Goal: Task Accomplishment & Management: Complete application form

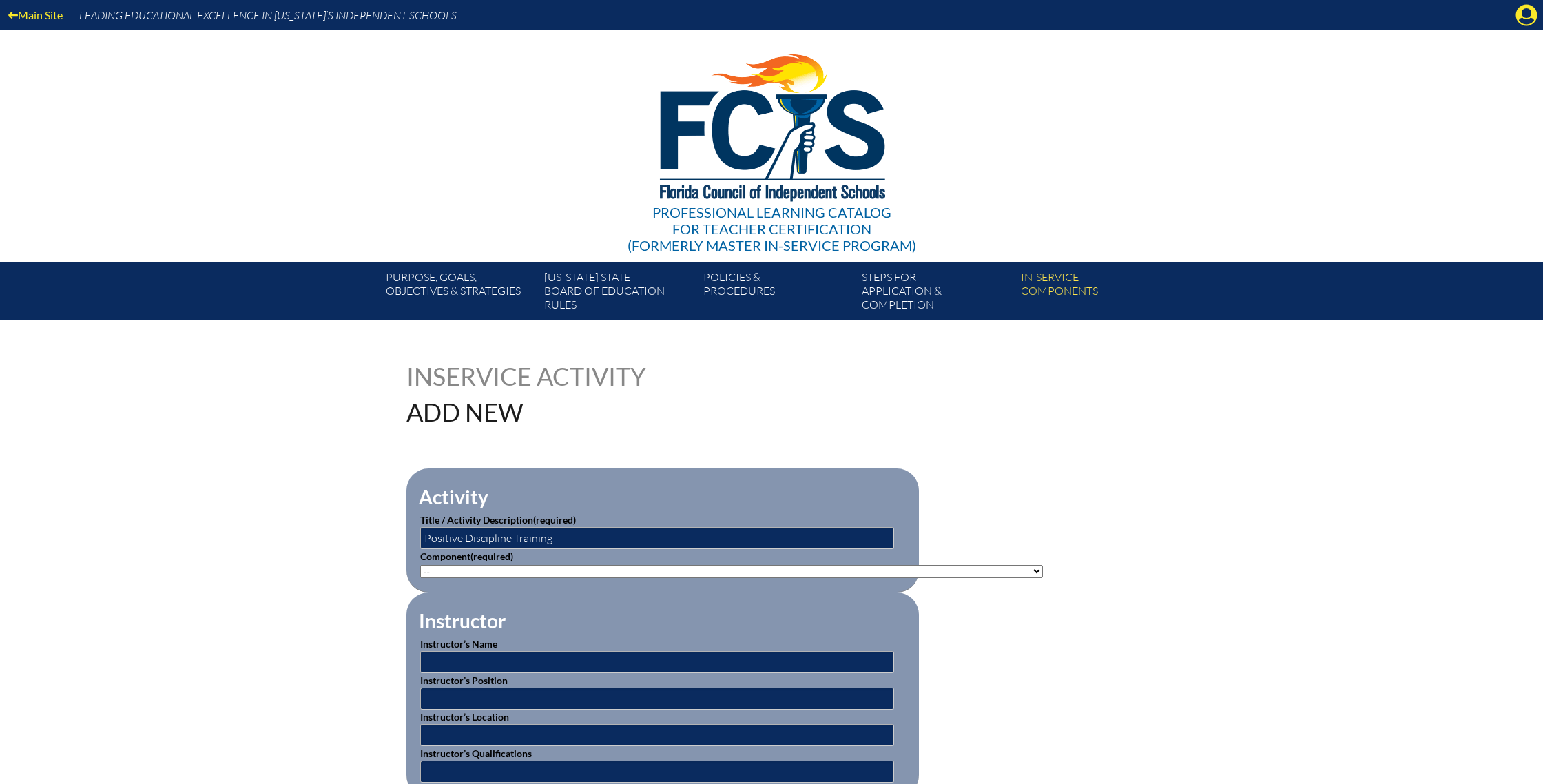
click at [998, 567] on select"]"] "-- 1-000-001: Appropriate Art Activities 1-000-002: Concept and Art Process for…" at bounding box center [731, 571] width 623 height 13
click at [420, 565] on select"]"] "-- 1-000-001: Appropriate Art Activities 1-000-002: Concept and Art Process for…" at bounding box center [731, 571] width 623 height 13
click at [985, 572] on select"]"] "-- 1-000-001: Appropriate Art Activities 1-000-002: Concept and Art Process for…" at bounding box center [731, 571] width 623 height 13
select select"]"] "139402"
click at [420, 565] on select"]"] "-- 1-000-001: Appropriate Art Activities 1-000-002: Concept and Art Process for…" at bounding box center [731, 571] width 623 height 13
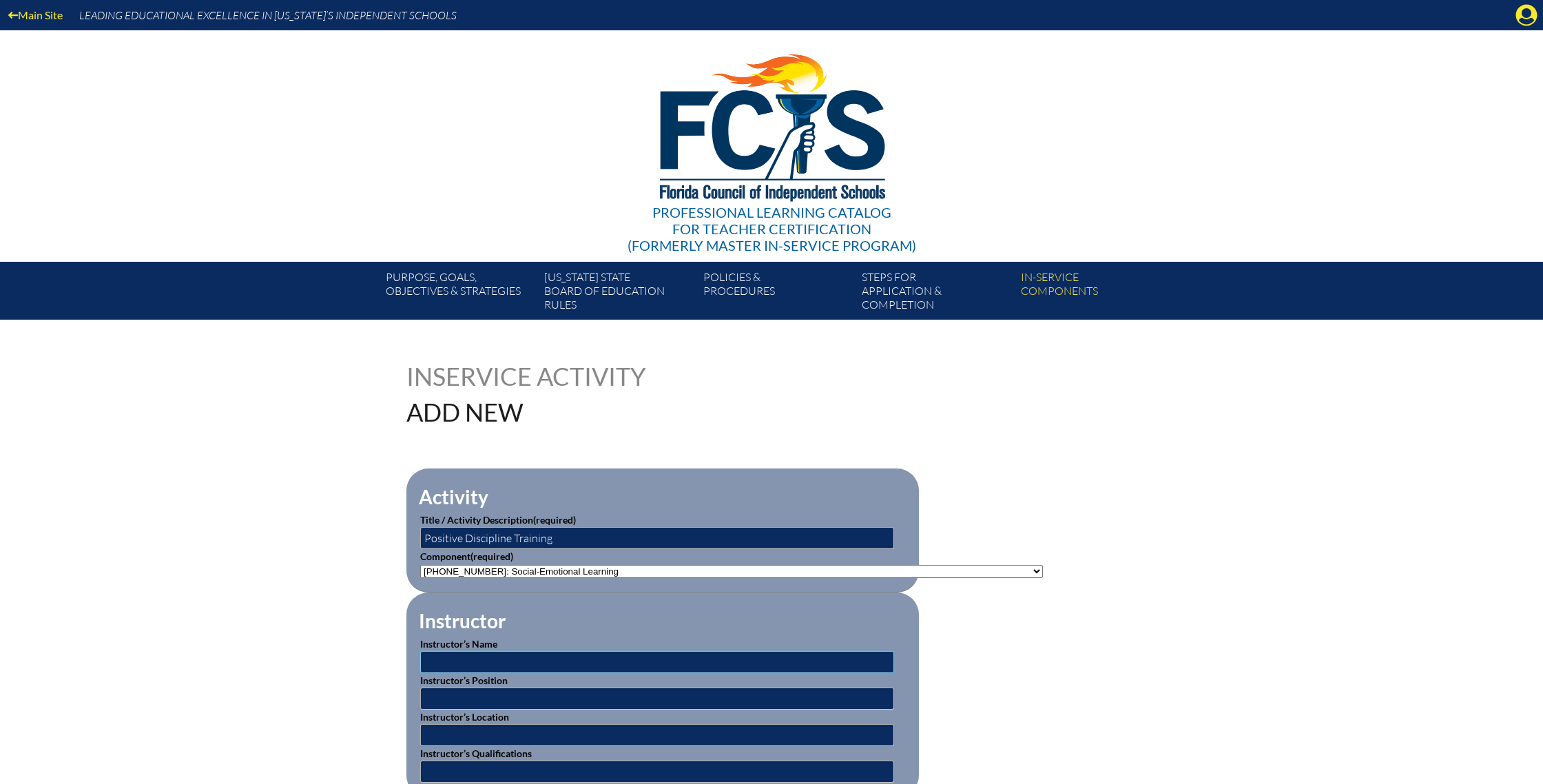
click at [559, 660] on input "text" at bounding box center [657, 661] width 474 height 22
type input "Chimene Hurst"
click at [503, 698] on input "text" at bounding box center [657, 698] width 474 height 22
type input "Positive Discipline Instructor"
click at [485, 733] on input "text" at bounding box center [657, 734] width 474 height 22
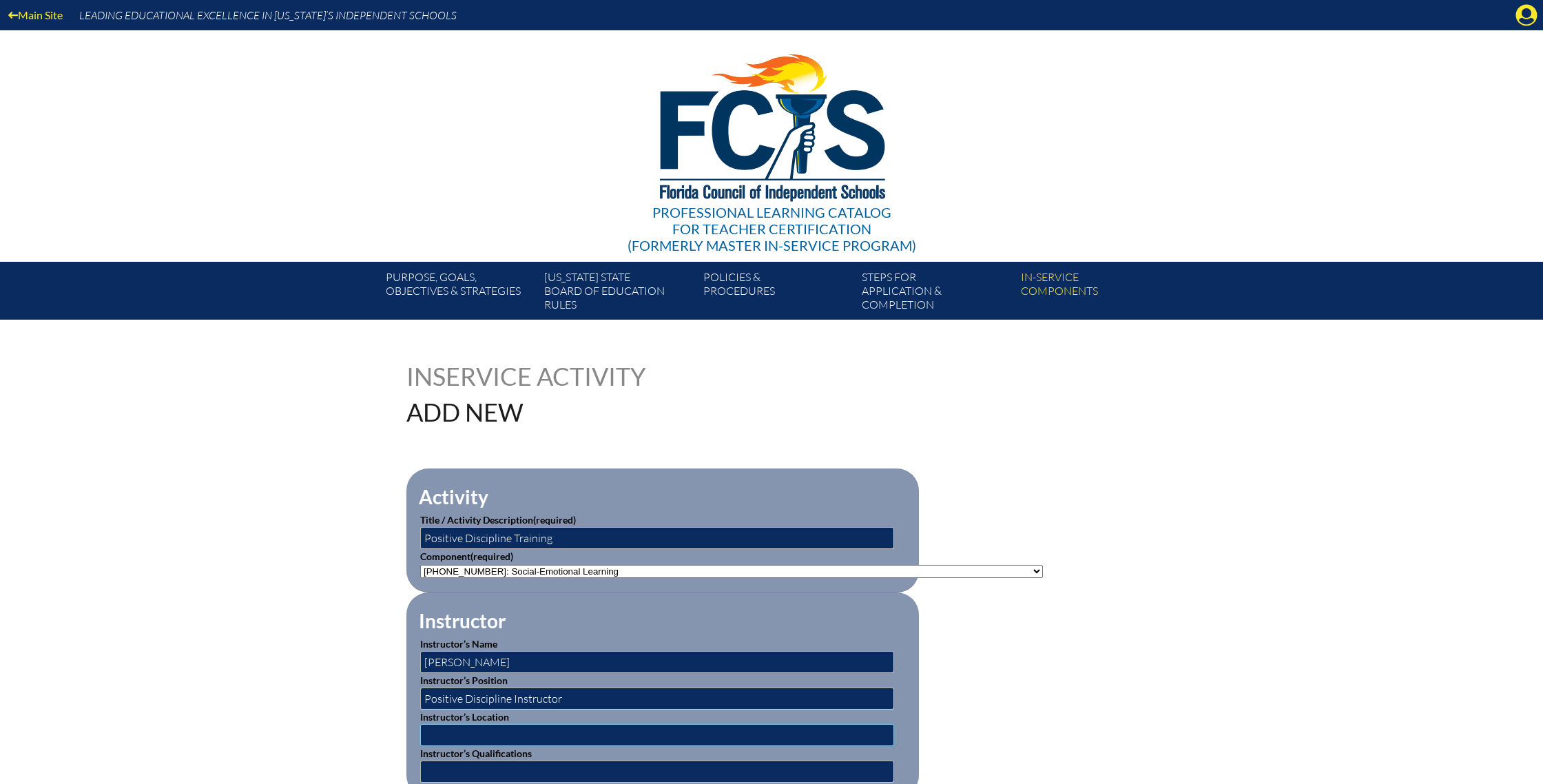
type input "Park Maitland South"
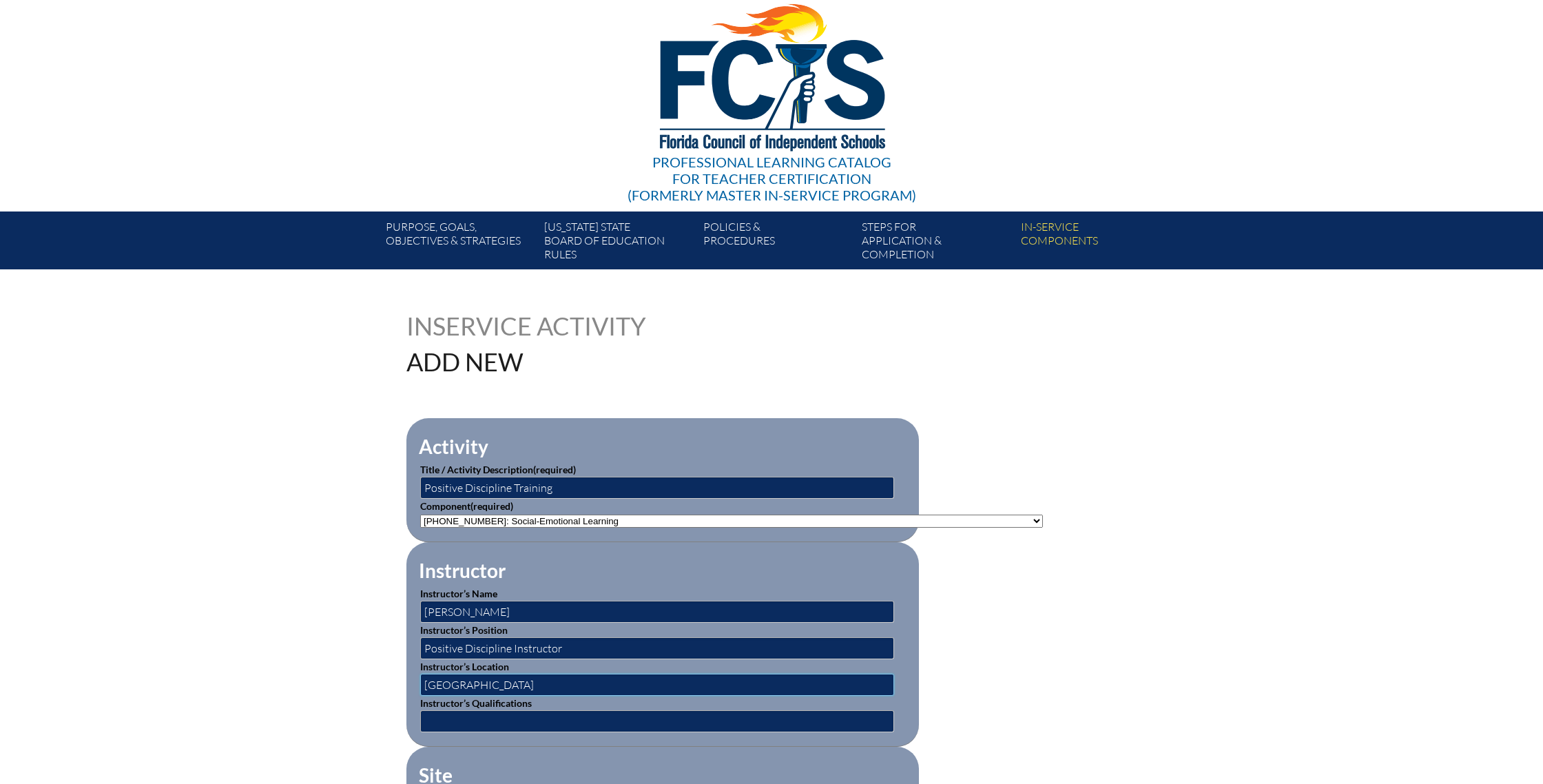
scroll to position [66, 0]
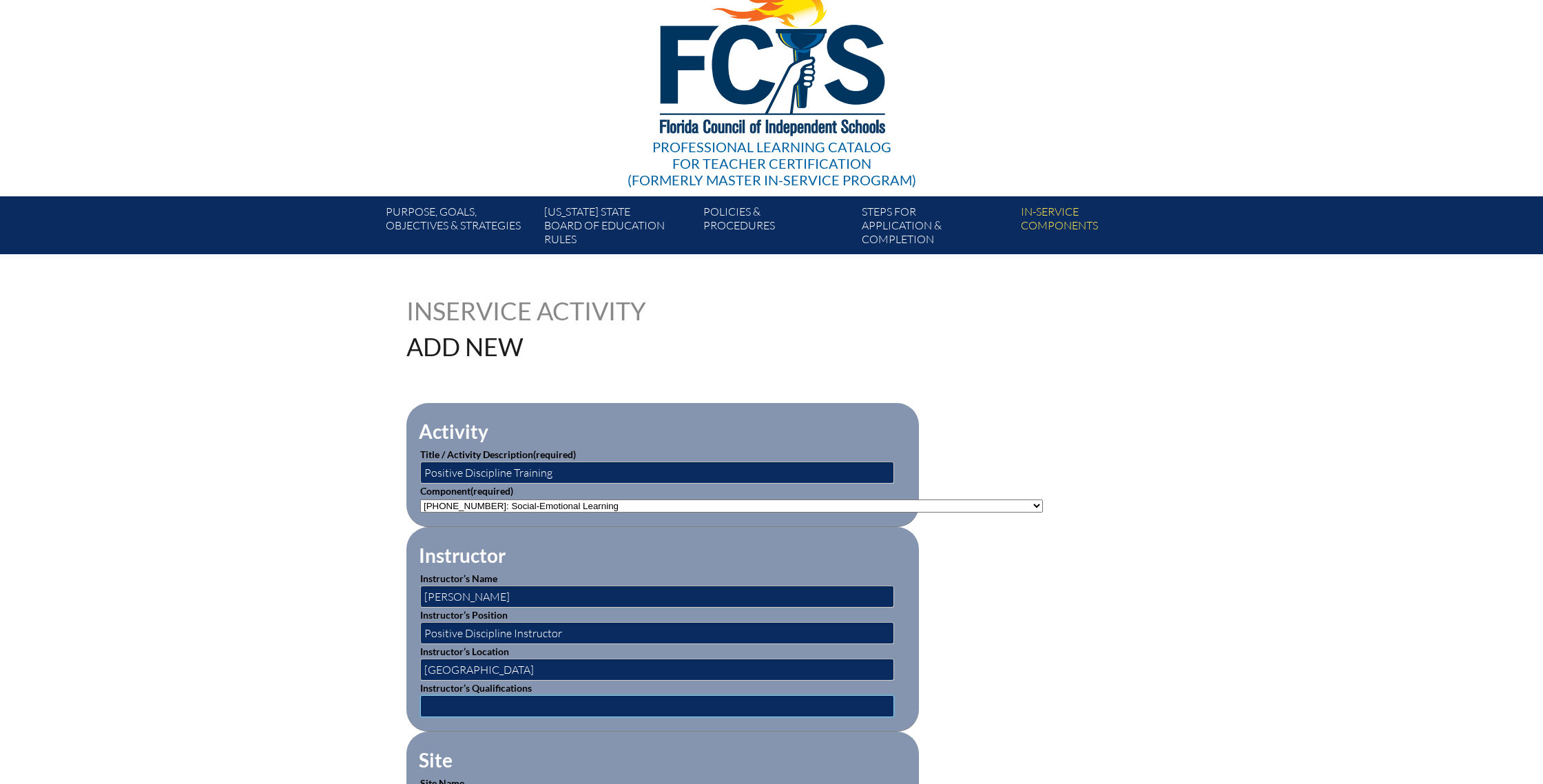
click at [481, 701] on input "text" at bounding box center [657, 705] width 474 height 22
type input "Positive Discipline Instructor"
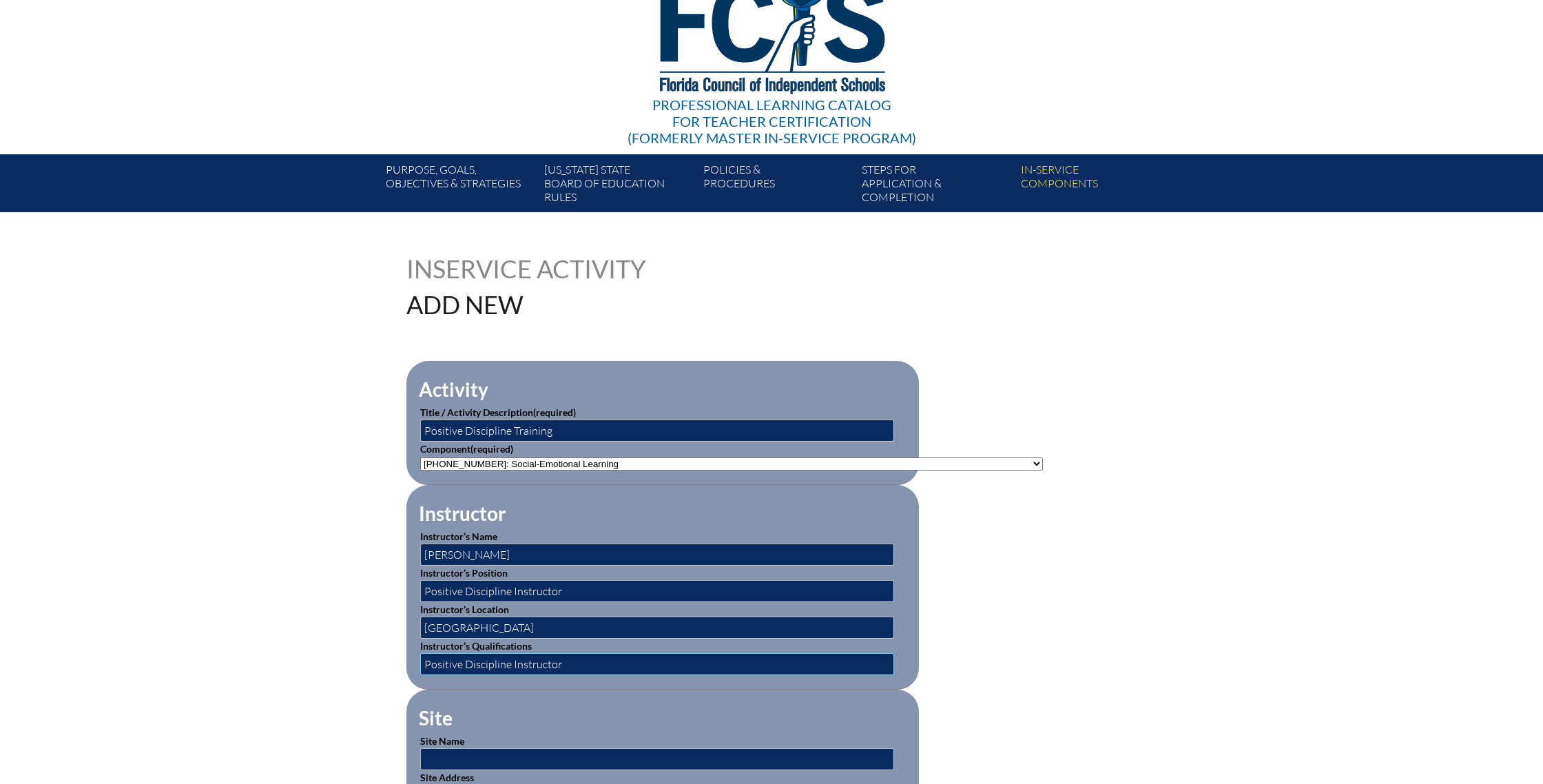
scroll to position [153, 0]
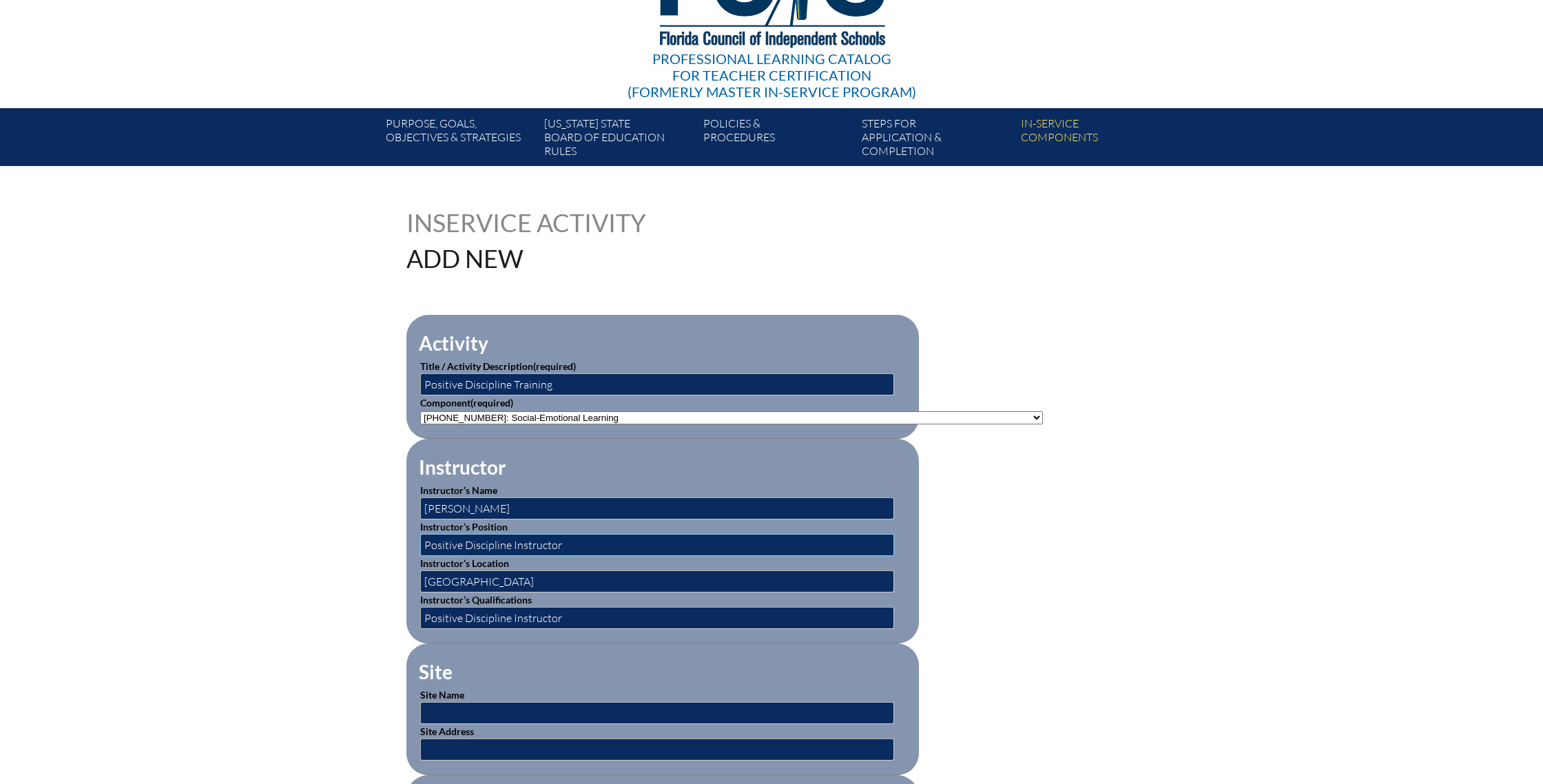
click at [566, 545] on input "Positive Discipline Instructor" at bounding box center [657, 545] width 474 height 22
type input "Positive Discipline Instructor/ Counselor"
click at [493, 707] on input "text" at bounding box center [657, 713] width 474 height 22
type input "Park Maitland South"
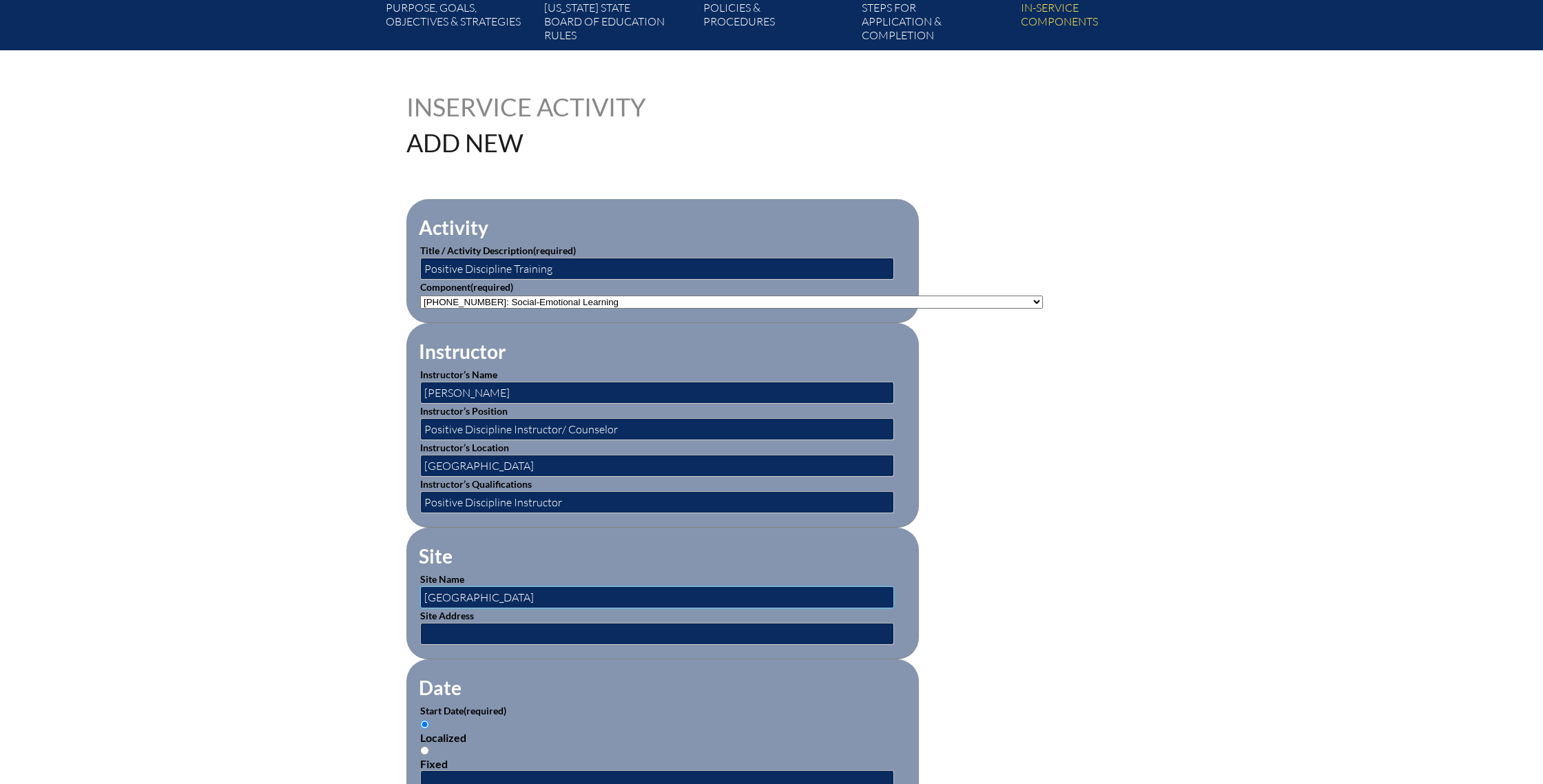
scroll to position [270, 0]
click at [455, 630] on input "text" at bounding box center [657, 632] width 474 height 22
type input "1766 Minnesota Ave"
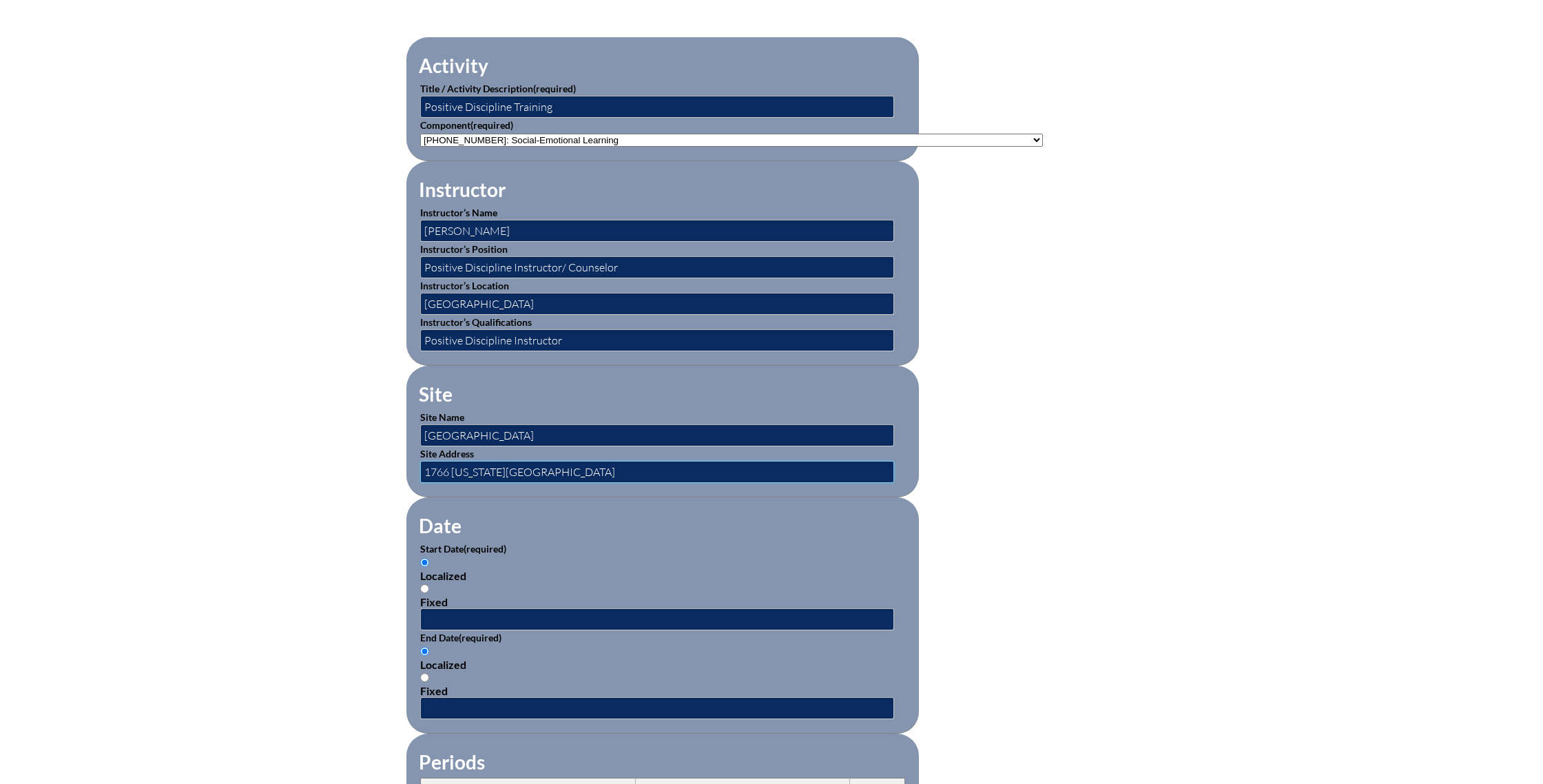
scroll to position [437, 0]
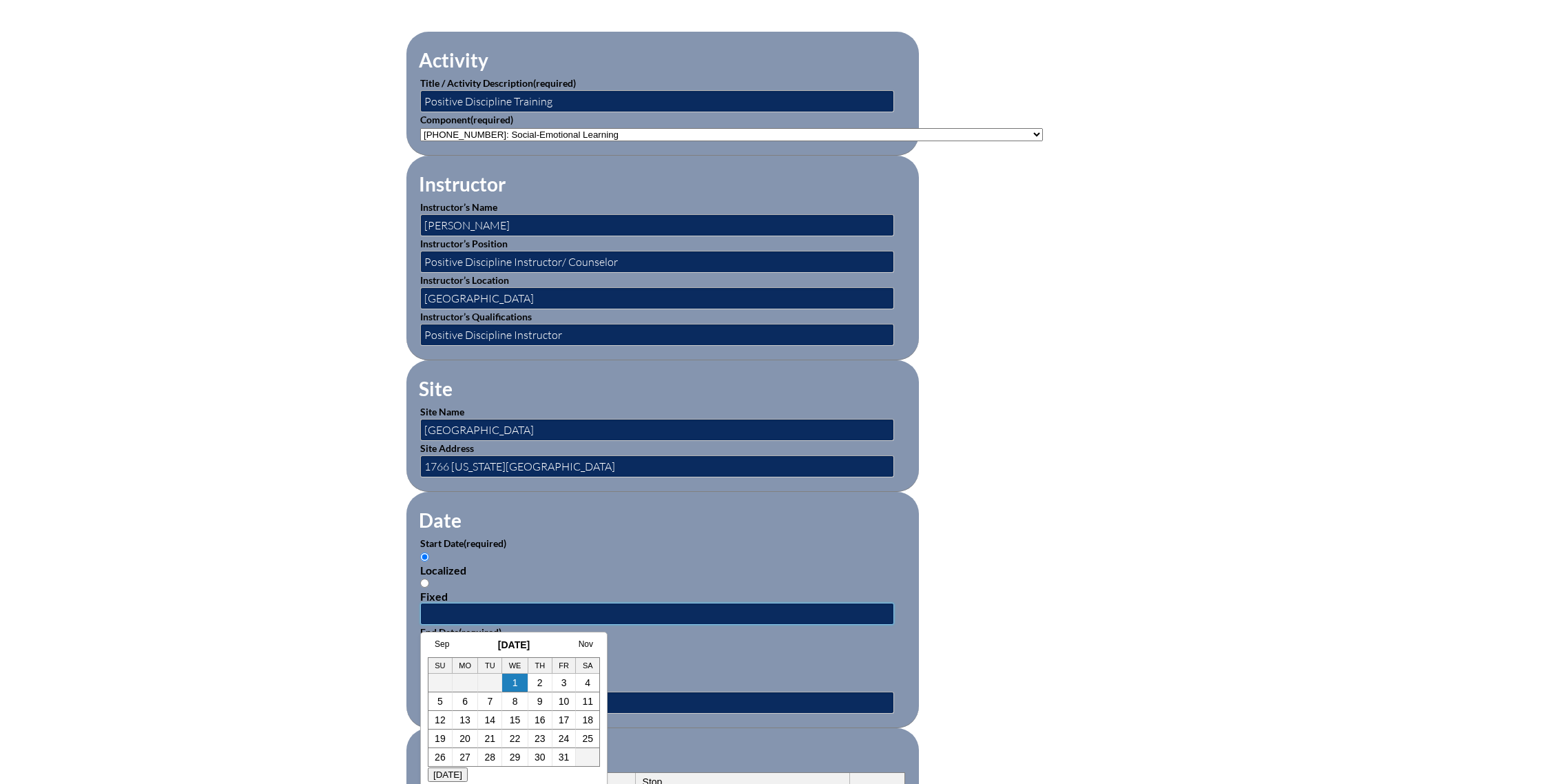
click at [463, 617] on input "text" at bounding box center [657, 614] width 474 height 22
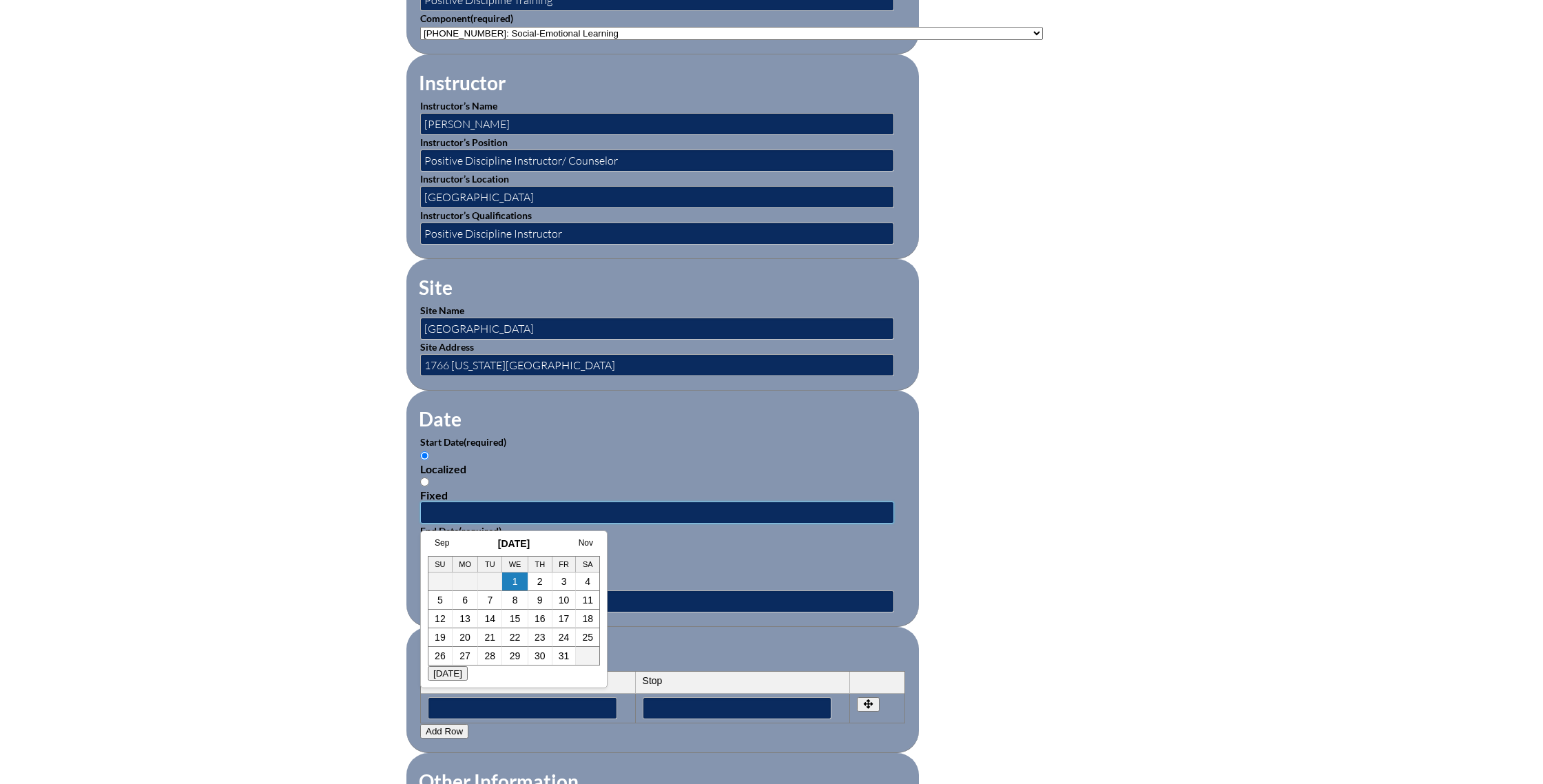
scroll to position [541, 0]
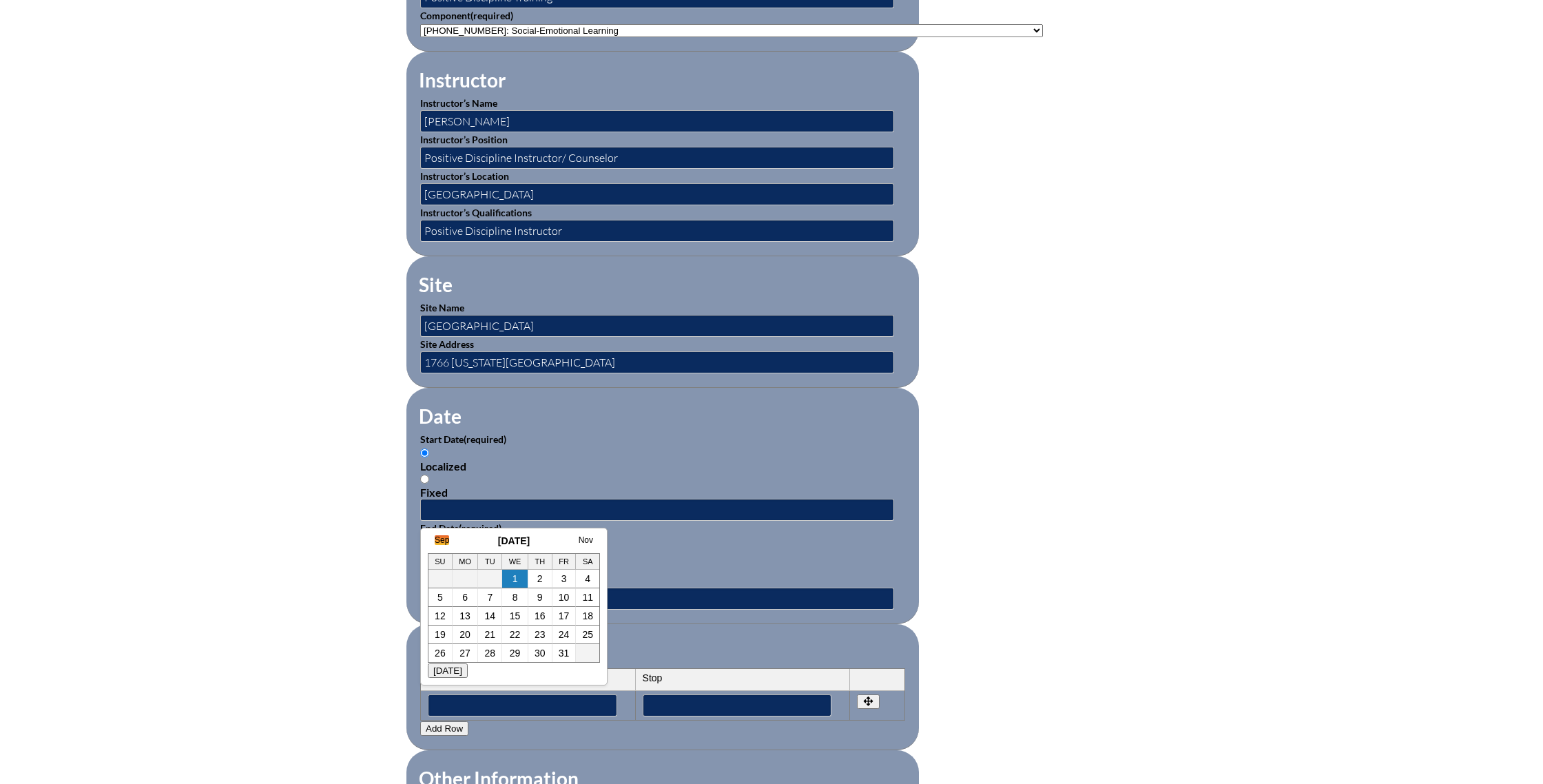
click at [447, 539] on link "Sep" at bounding box center [442, 540] width 15 height 10
click at [476, 637] on link "23" at bounding box center [476, 635] width 11 height 11
type input "2025-09-23 9:07 AM"
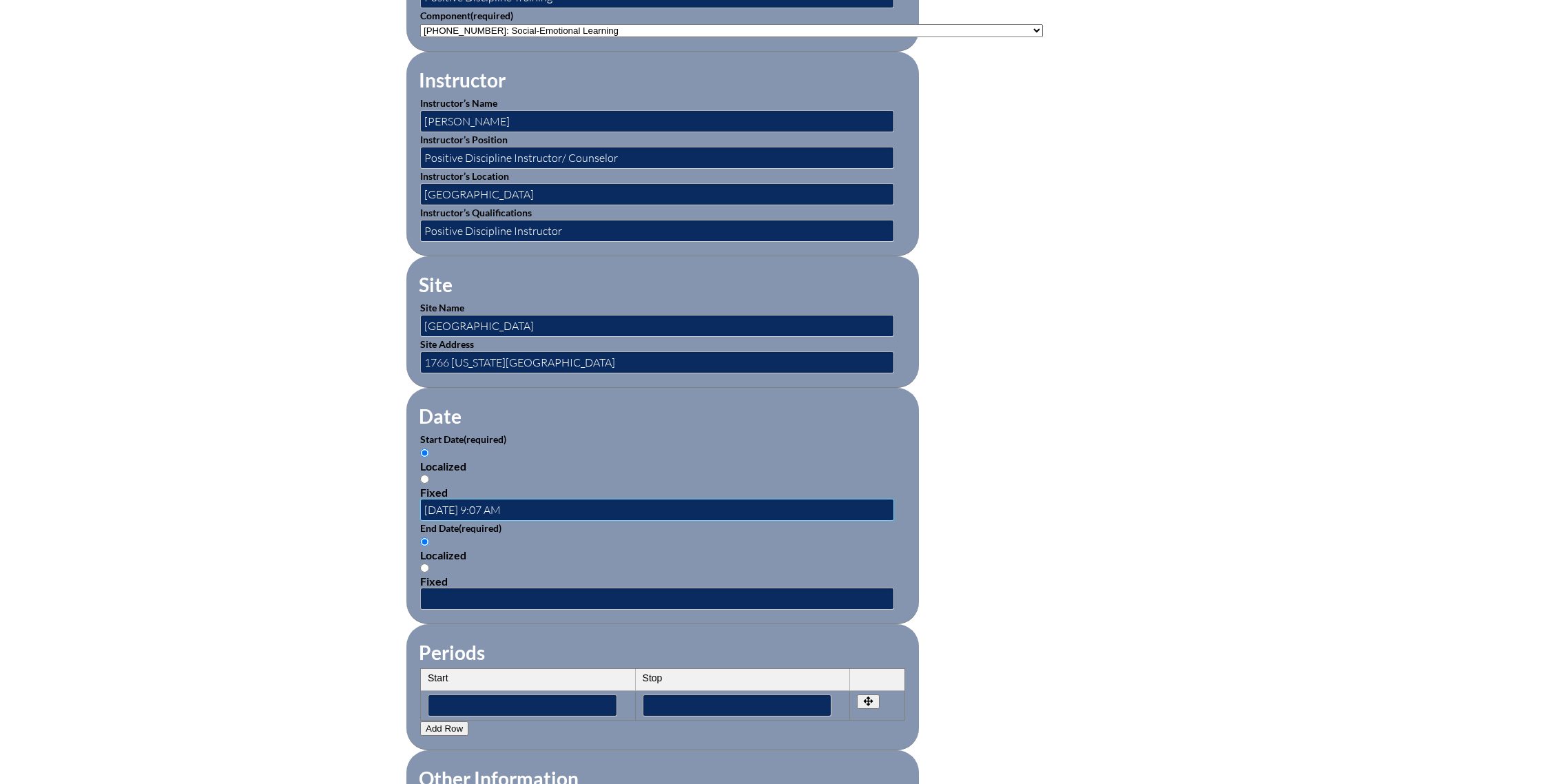
scroll to position [0, 0]
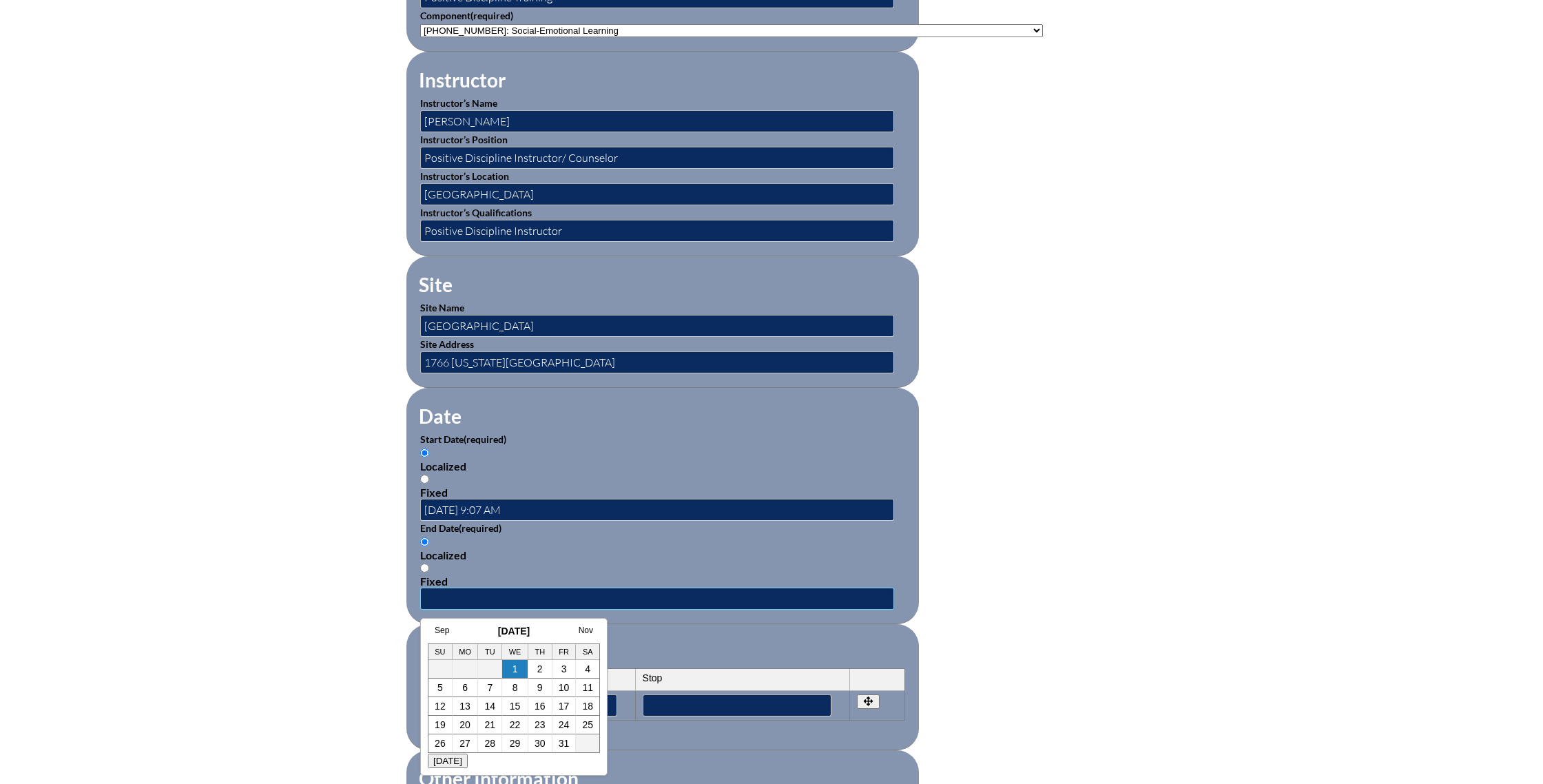
click at [473, 596] on input "text" at bounding box center [657, 598] width 474 height 22
click at [581, 631] on link "Nov" at bounding box center [586, 631] width 15 height 10
click at [581, 631] on link "Dec" at bounding box center [586, 631] width 15 height 10
click at [581, 631] on link "Jan" at bounding box center [587, 631] width 13 height 10
click at [581, 630] on link "Feb" at bounding box center [586, 631] width 15 height 10
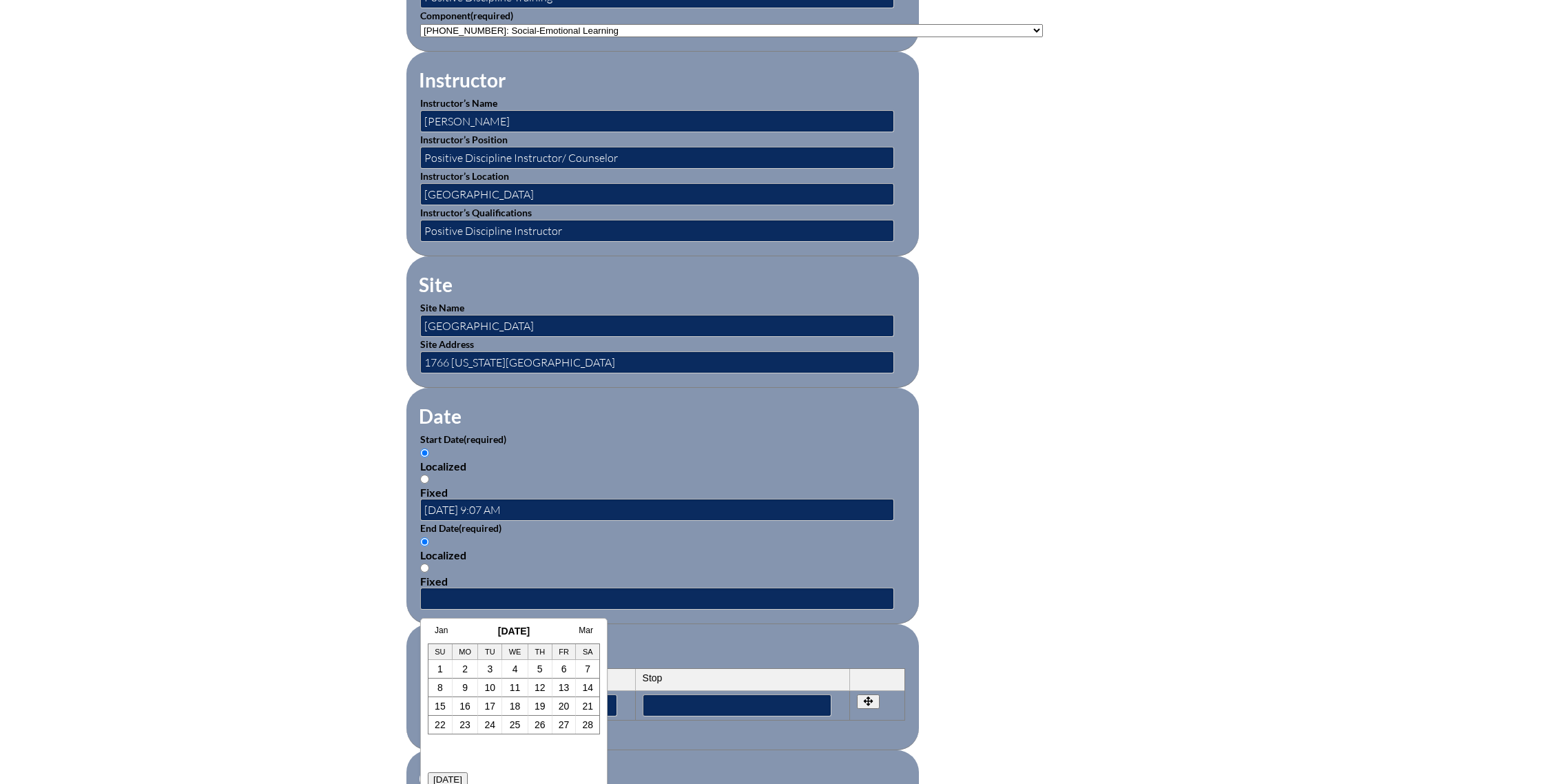
click at [581, 630] on link "Mar" at bounding box center [586, 631] width 15 height 10
click at [581, 630] on link "Apr" at bounding box center [587, 631] width 13 height 10
click at [581, 630] on link "May" at bounding box center [585, 631] width 16 height 10
click at [486, 707] on link "12" at bounding box center [490, 706] width 11 height 11
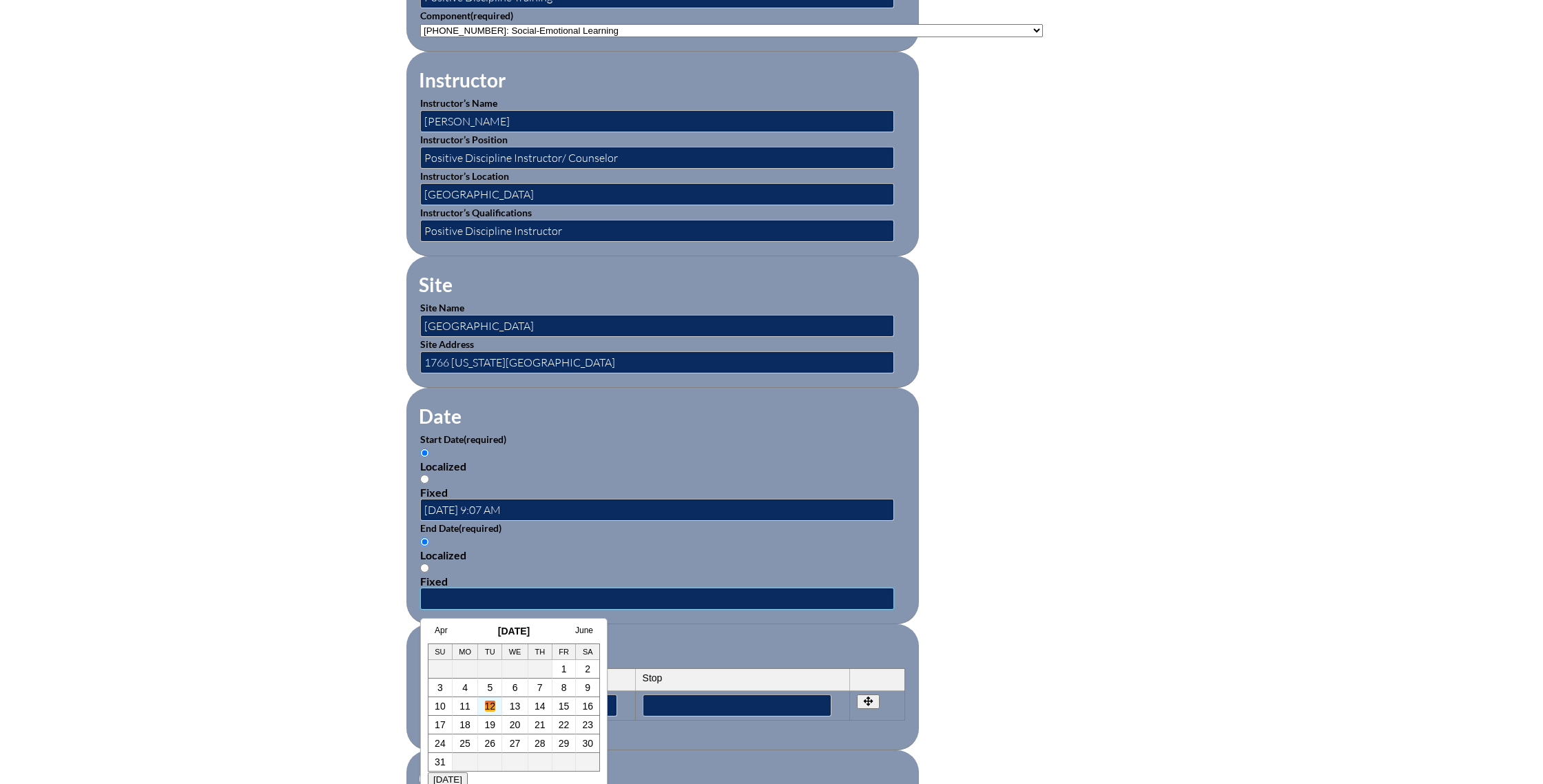
type input "2026-05-12 9:07 AM"
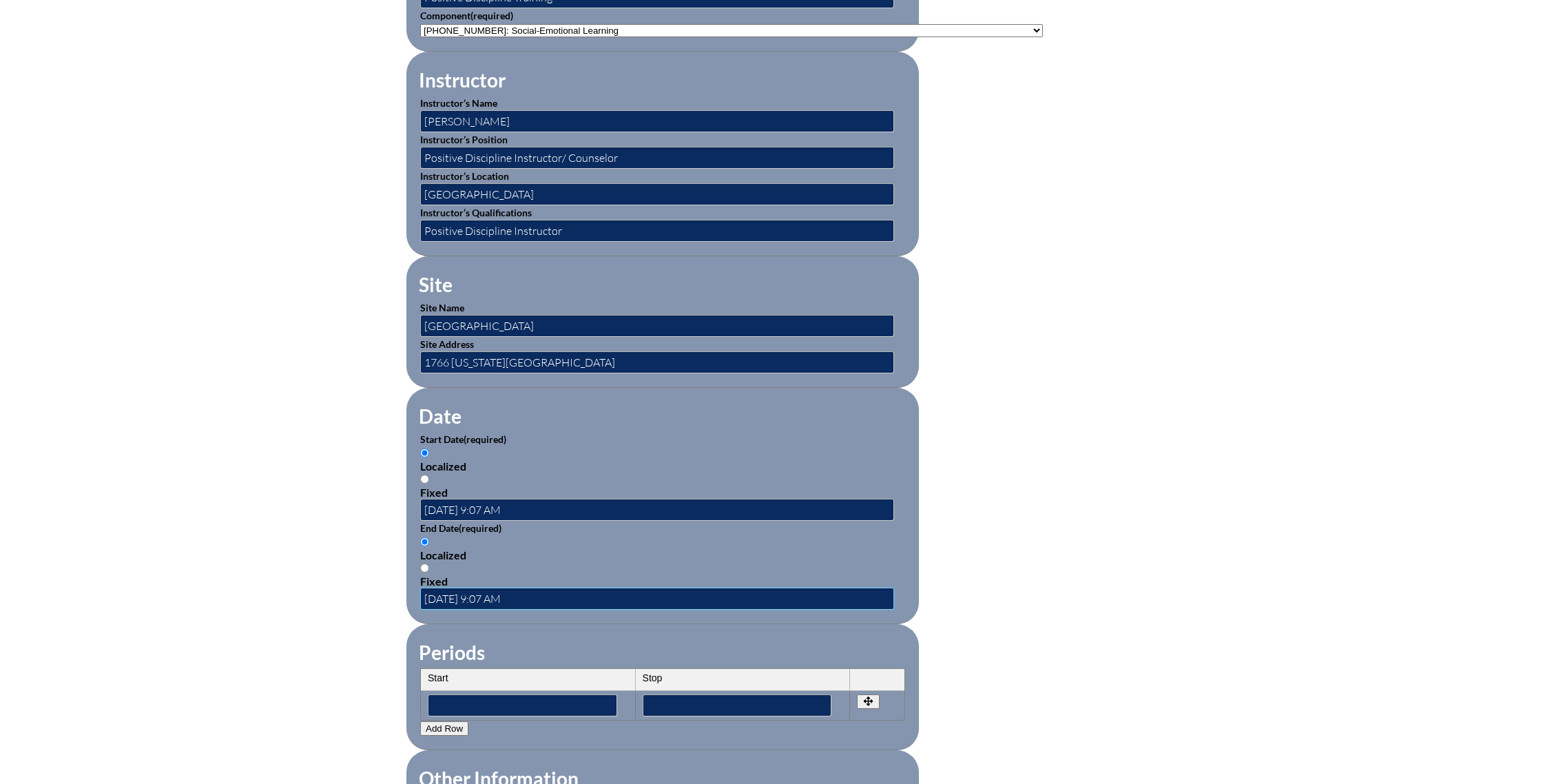
scroll to position [0, 0]
drag, startPoint x: 489, startPoint y: 506, endPoint x: 567, endPoint y: 522, distance: 79.6
click at [489, 506] on input "2025-09-23 9:07 AM" at bounding box center [657, 509] width 474 height 22
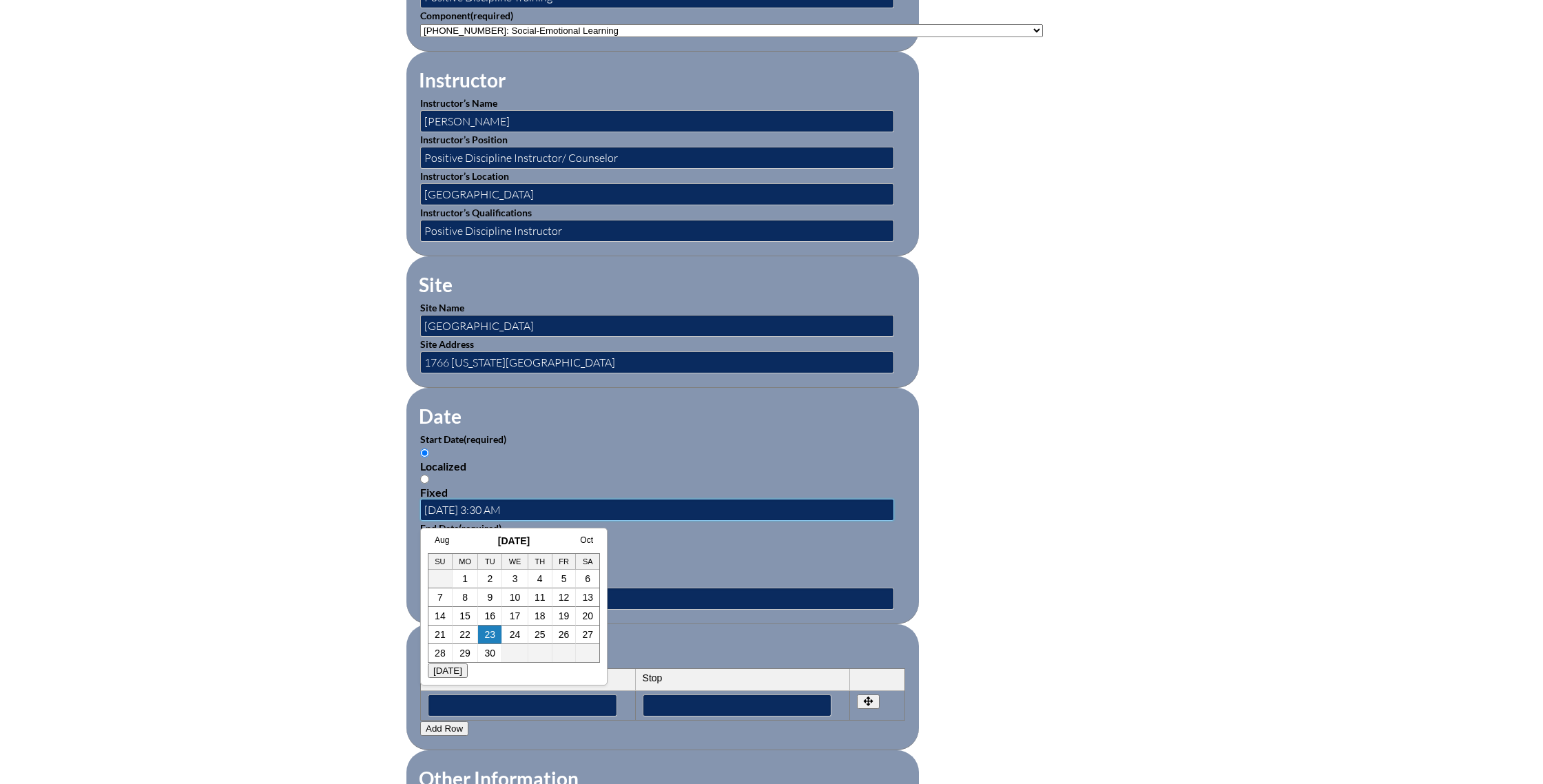
scroll to position [545, 0]
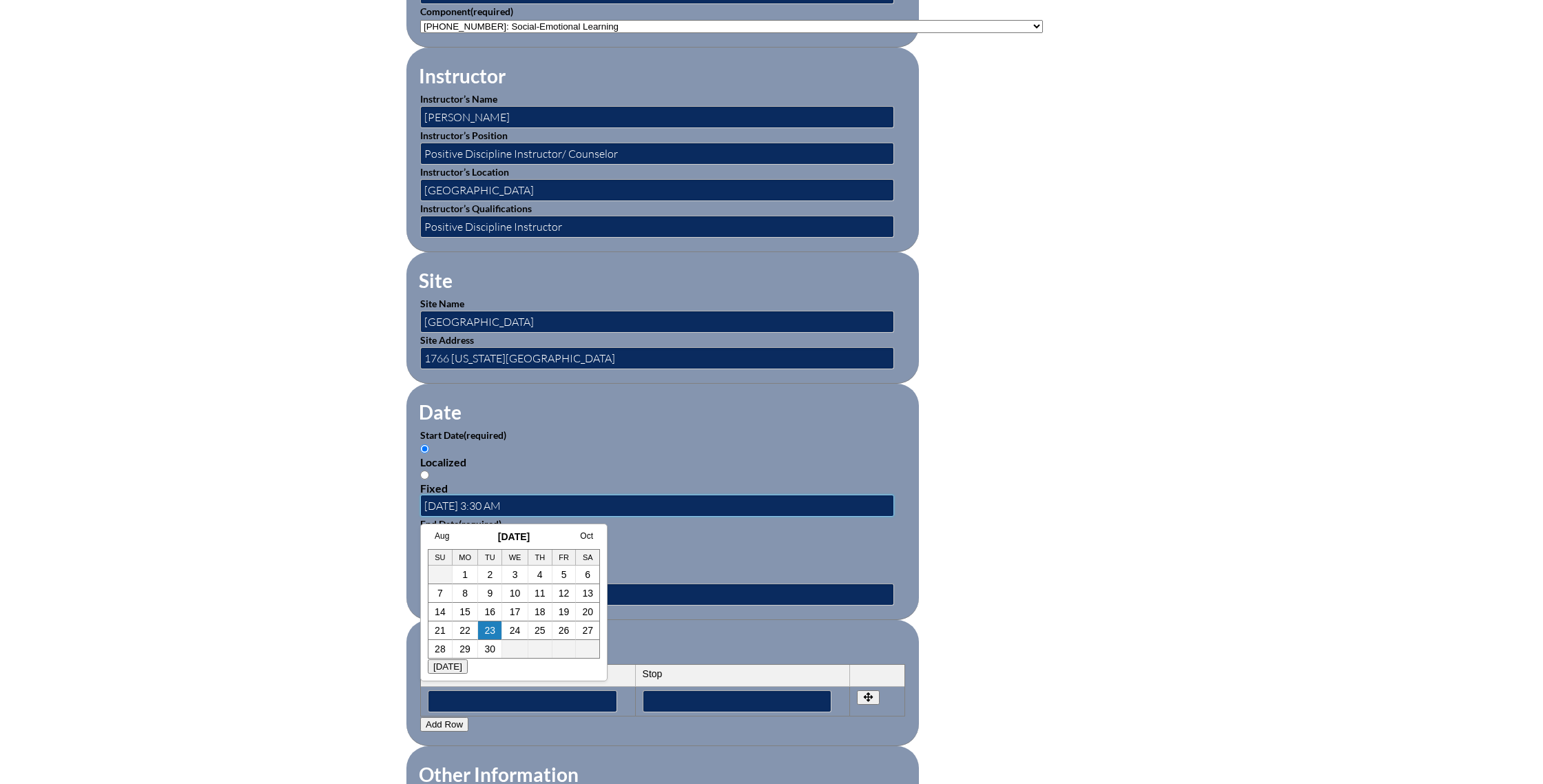
click at [517, 505] on input "2025-09-23 3:30 AM" at bounding box center [657, 505] width 474 height 22
type input "2025-09-23 3:30 PM"
click at [633, 596] on input "2026-05-12 9:07 AM" at bounding box center [657, 594] width 474 height 22
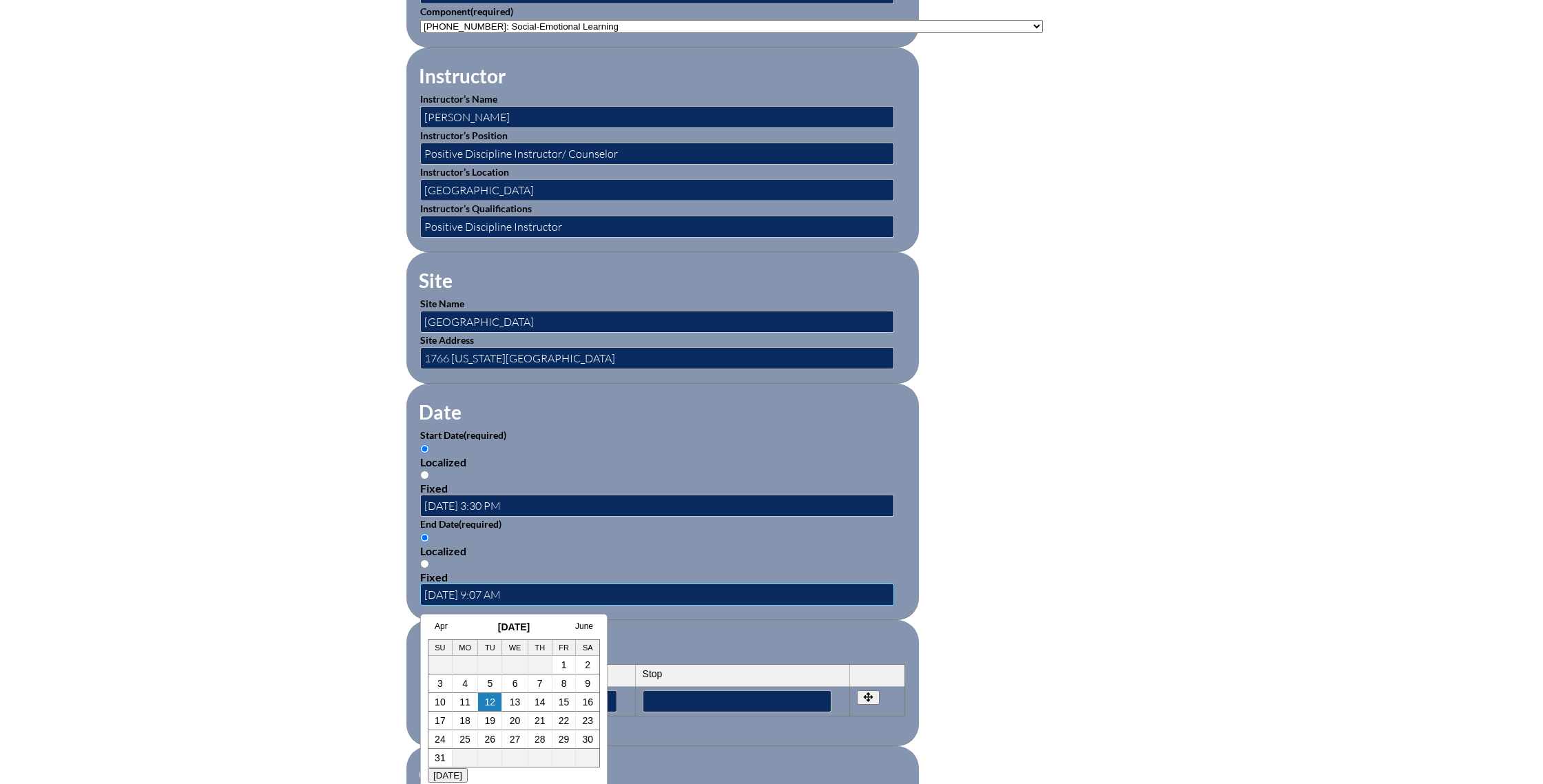
drag, startPoint x: 491, startPoint y: 593, endPoint x: 601, endPoint y: 601, distance: 110.3
click at [492, 593] on input "2026-05-12 9:07 AM" at bounding box center [657, 594] width 474 height 22
click at [507, 591] on input "2026-05-12 4:07 AM" at bounding box center [657, 594] width 474 height 22
type input "2026-05-12 4:00 AM"
click at [1030, 601] on form "Activity Title / Activity Description (required) Positive Discipline Training C…" at bounding box center [771, 517] width 730 height 1187
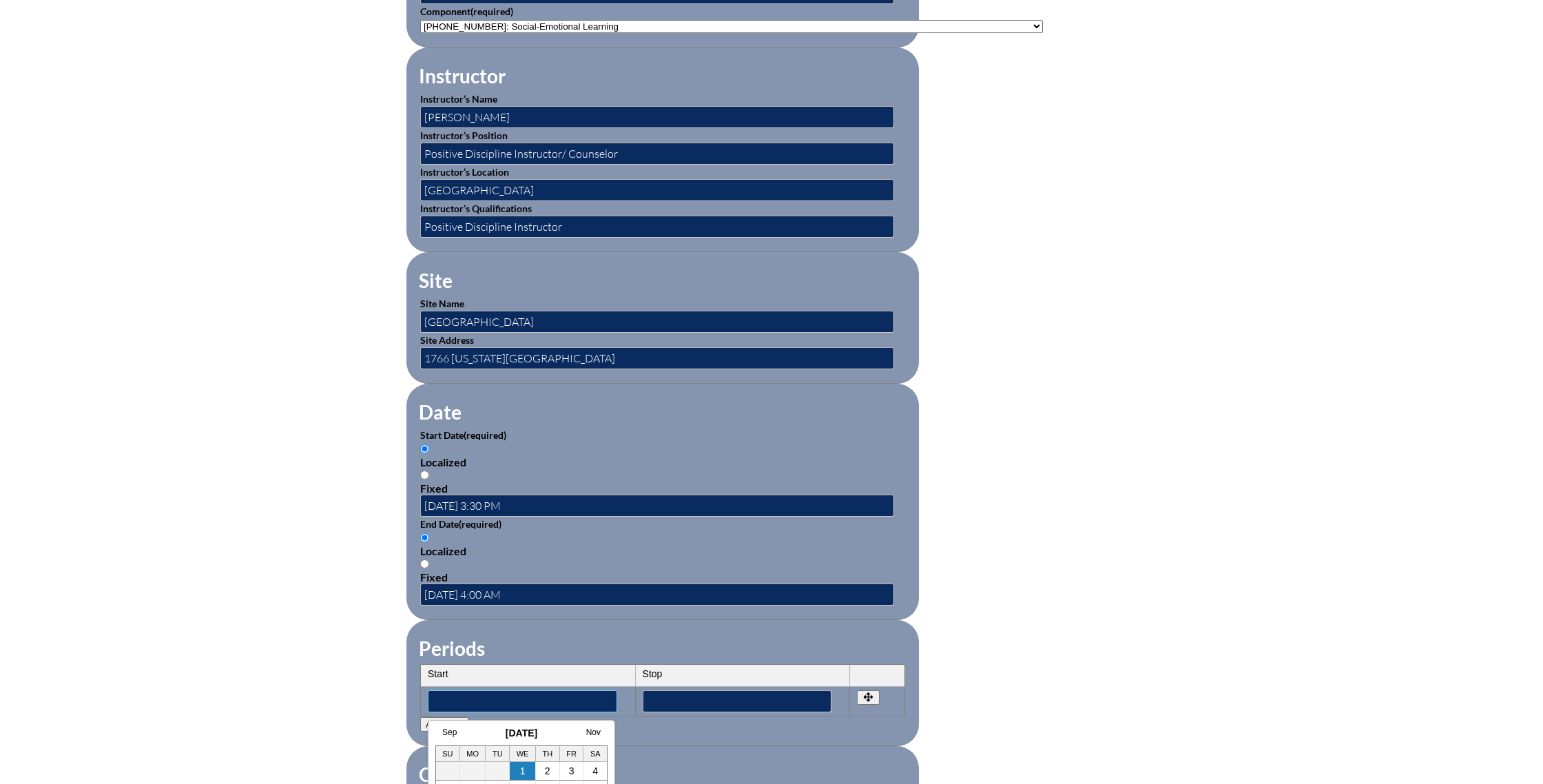
click at [561, 700] on input"] "text" at bounding box center [522, 700] width 189 height 22
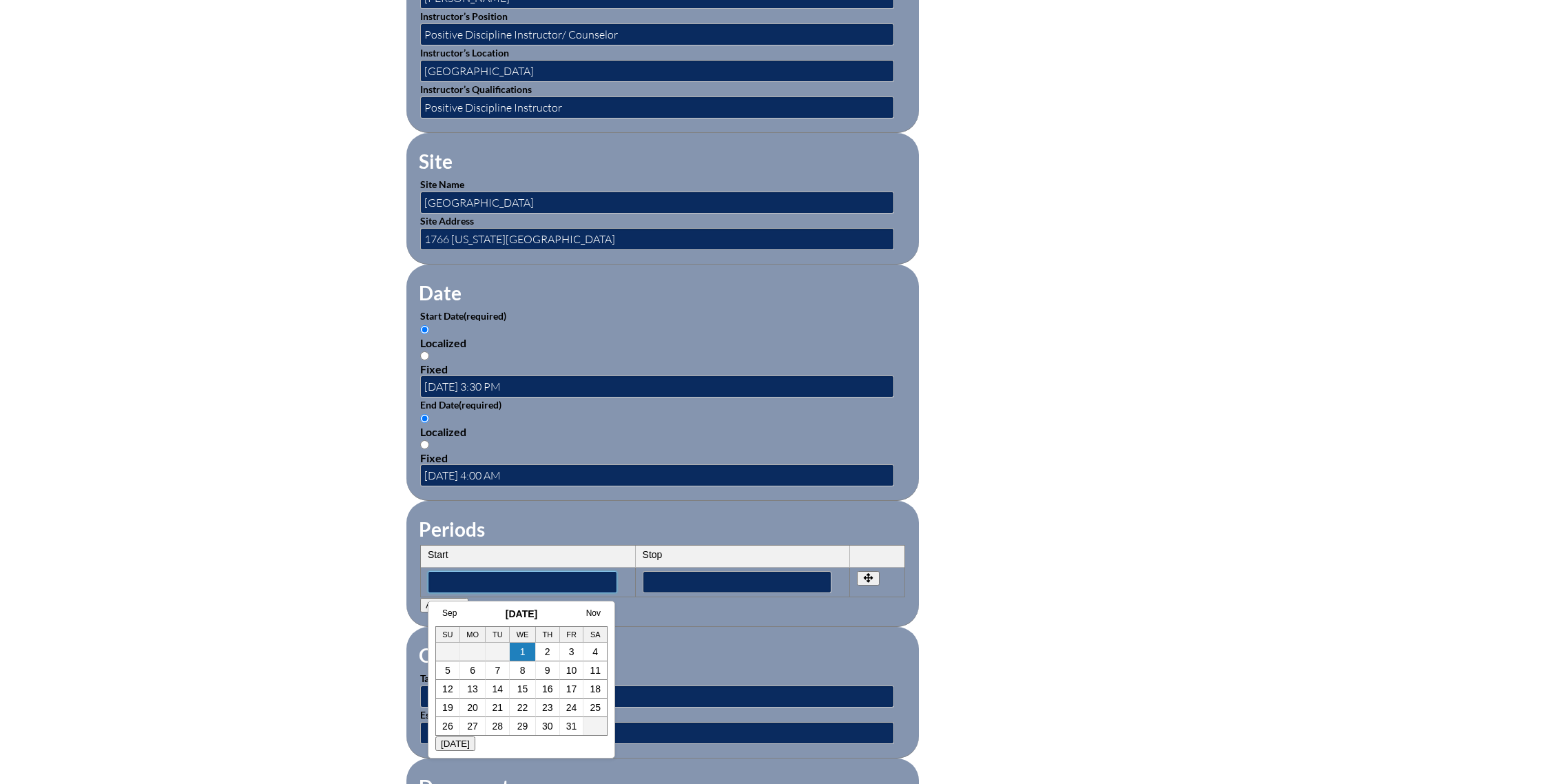
scroll to position [667, 0]
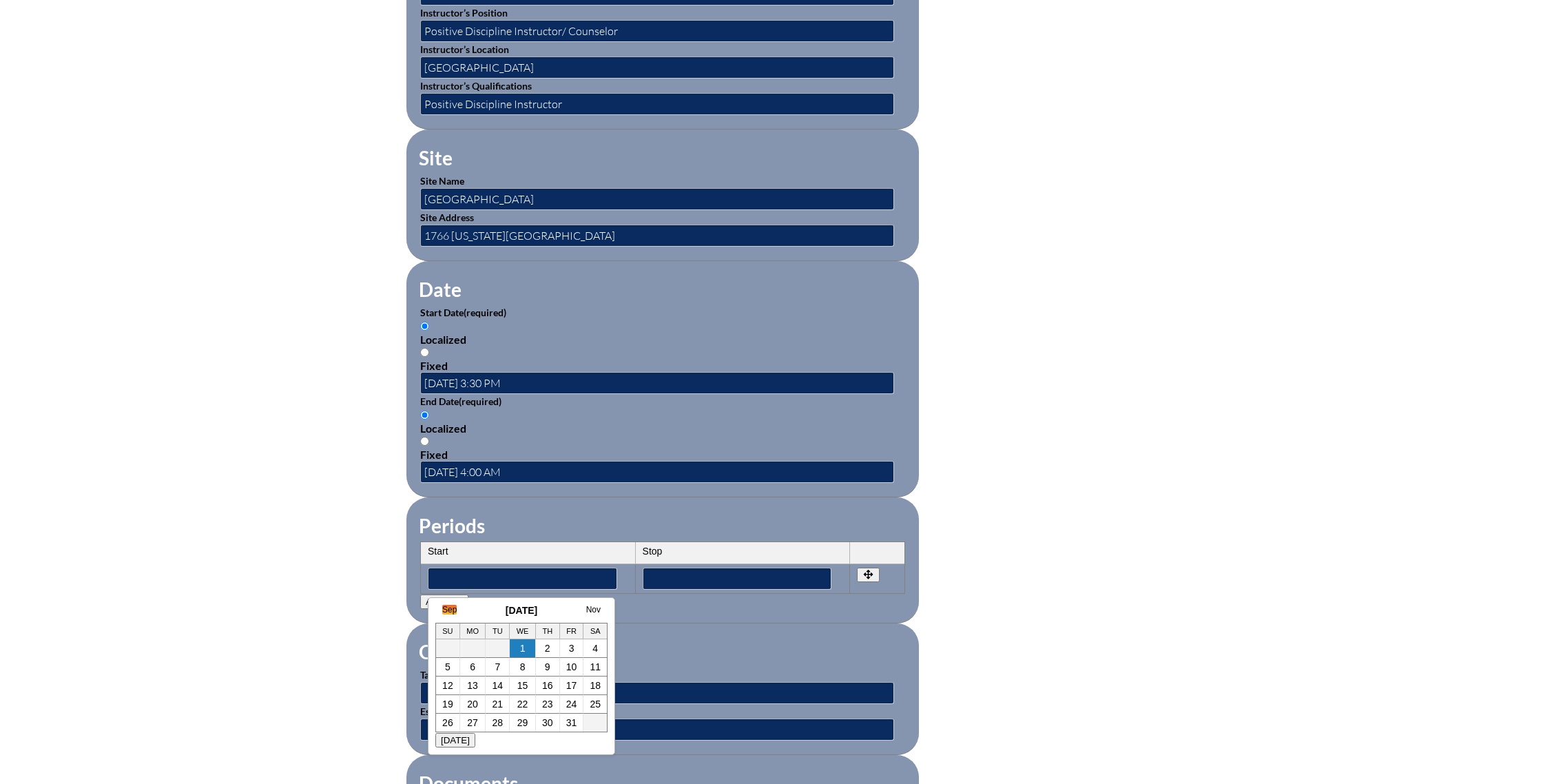
click at [453, 607] on link "Sep" at bounding box center [450, 610] width 15 height 10
click at [486, 701] on link "23" at bounding box center [485, 704] width 11 height 11
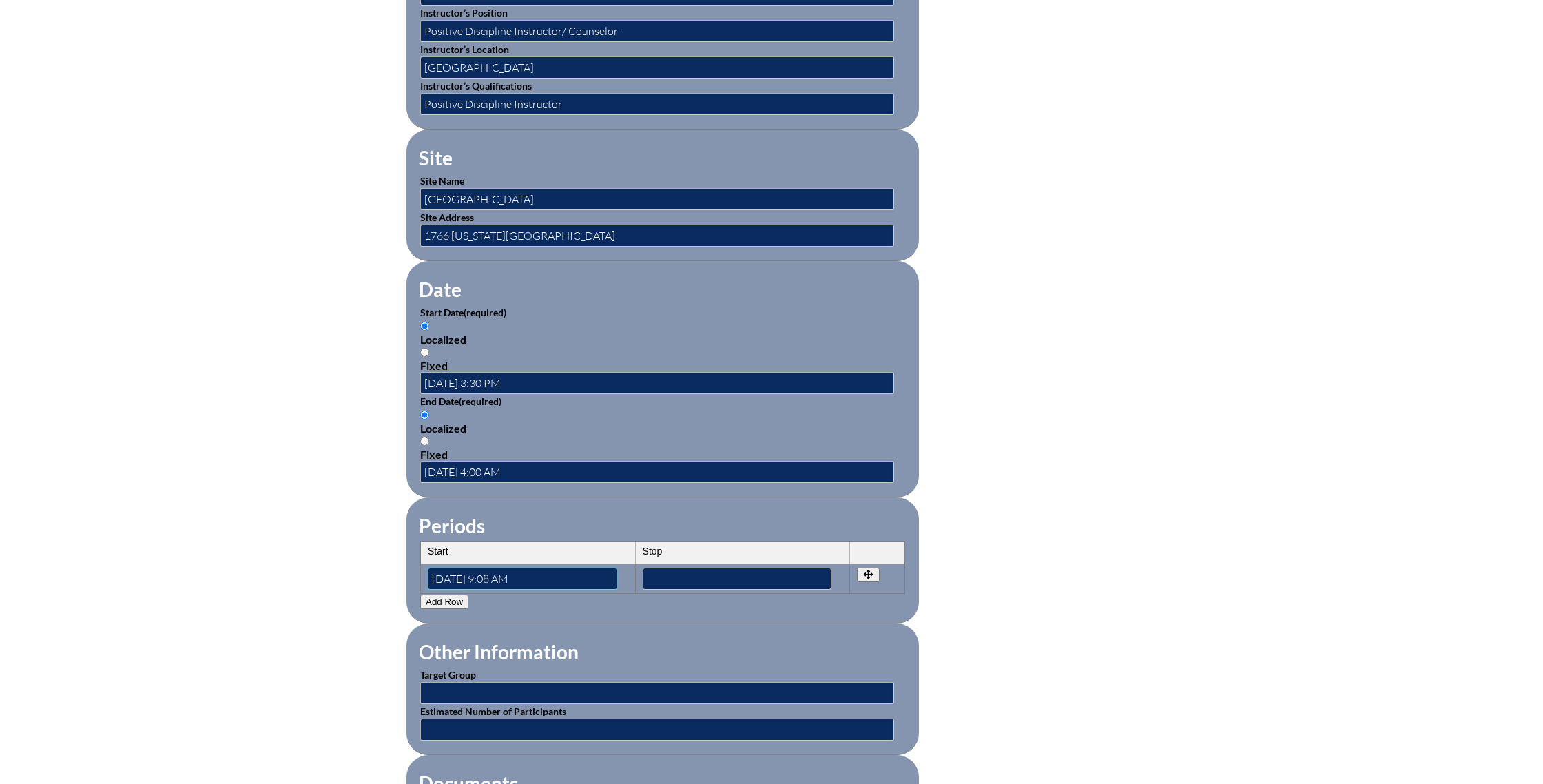
scroll to position [0, 0]
click at [494, 575] on input"] "2025-09-23 9:08 AM" at bounding box center [522, 578] width 189 height 22
click at [498, 575] on input"] "2025-09-23 9:08 AM" at bounding box center [522, 578] width 189 height 22
type input"] "2025-09-23 3:30 PM"
click at [680, 576] on input"] "text" at bounding box center [737, 578] width 189 height 22
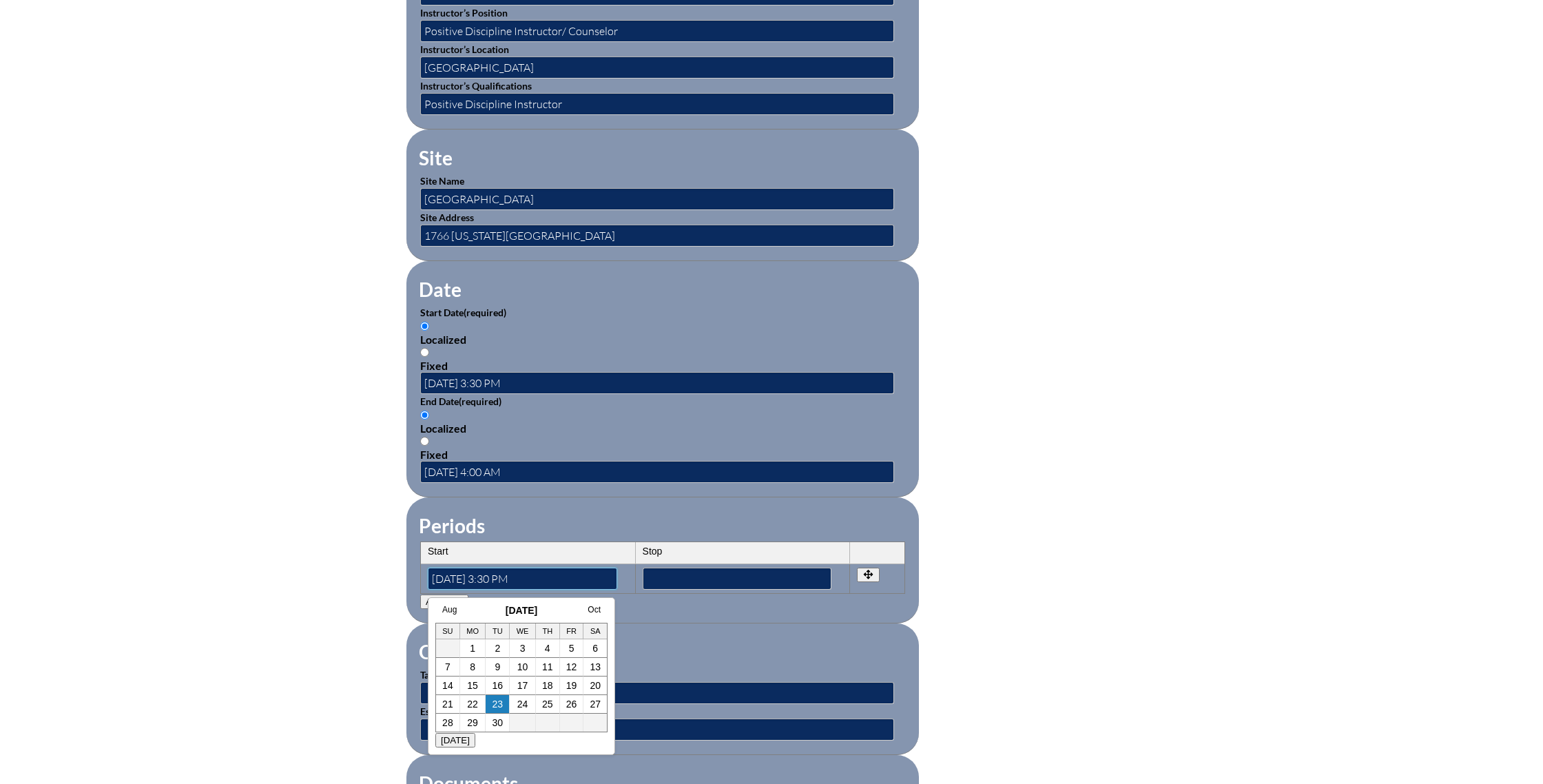
drag, startPoint x: 531, startPoint y: 575, endPoint x: 379, endPoint y: 574, distance: 152.0
click at [379, 574] on div "Inservice Activity Add New Activity Title / Activity Description (required) Pos…" at bounding box center [771, 342] width 1543 height 1292
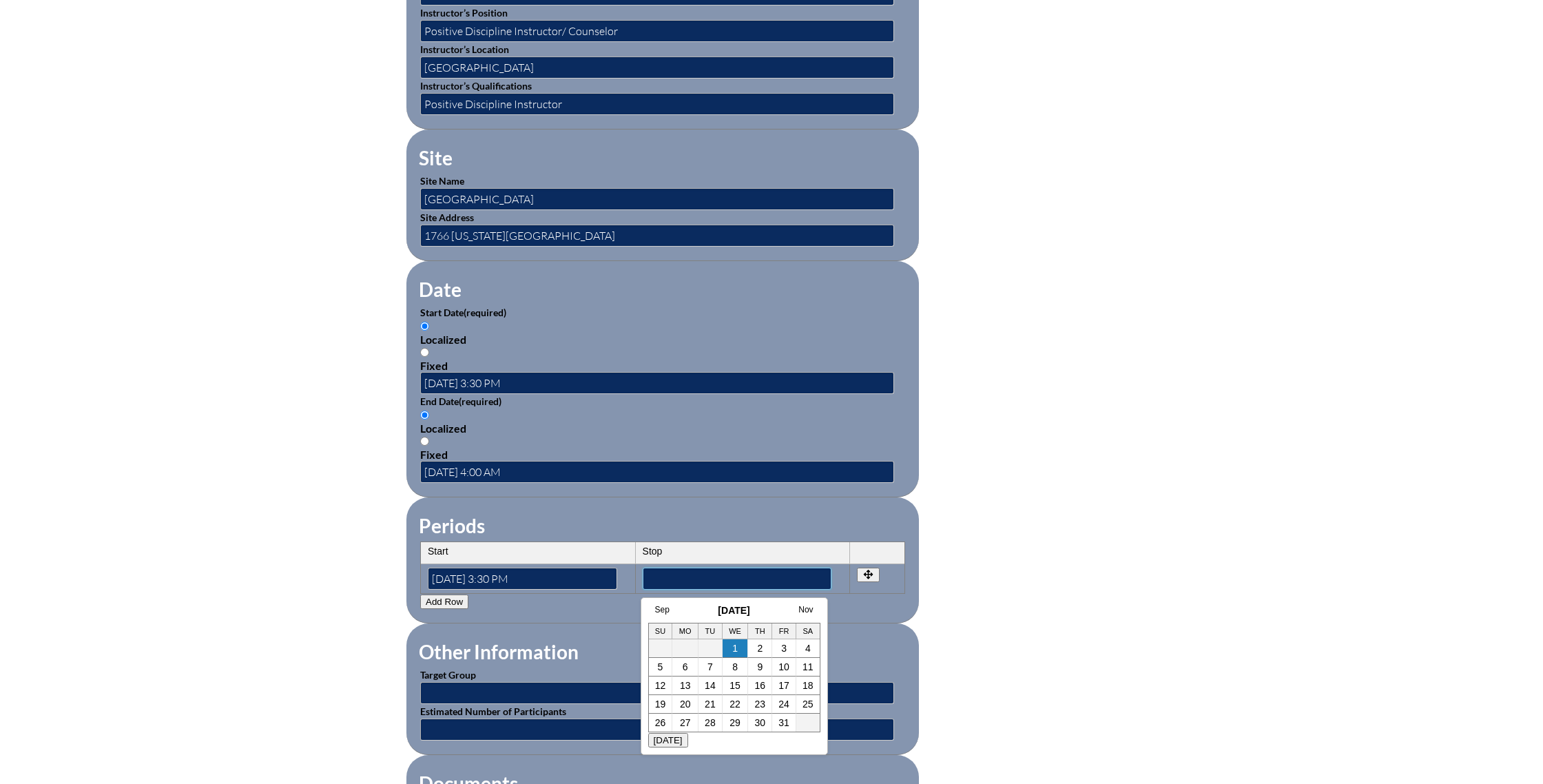
click at [660, 578] on input"] "text" at bounding box center [737, 578] width 189 height 22
paste input"] "2025-09-23 3:30 PM"
click at [711, 578] on input"] "2025-09-23 3:30 PM" at bounding box center [737, 578] width 189 height 22
click at [721, 579] on input"] "2025-09-23 4:30 PM" at bounding box center [737, 578] width 189 height 22
type input"] "2025-09-23 4:00 PM"
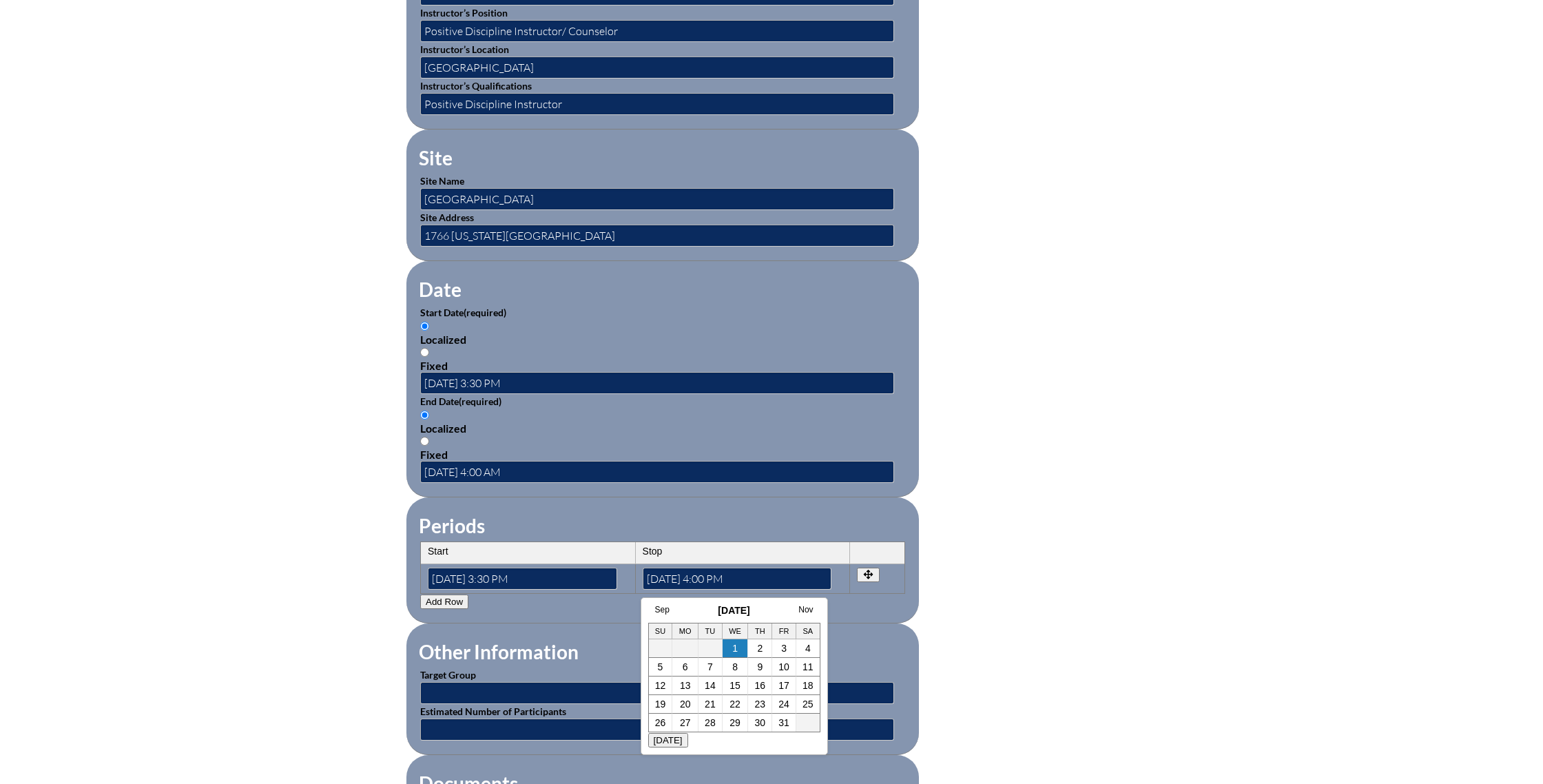
click at [440, 601] on button "Add Row" at bounding box center [444, 601] width 48 height 15
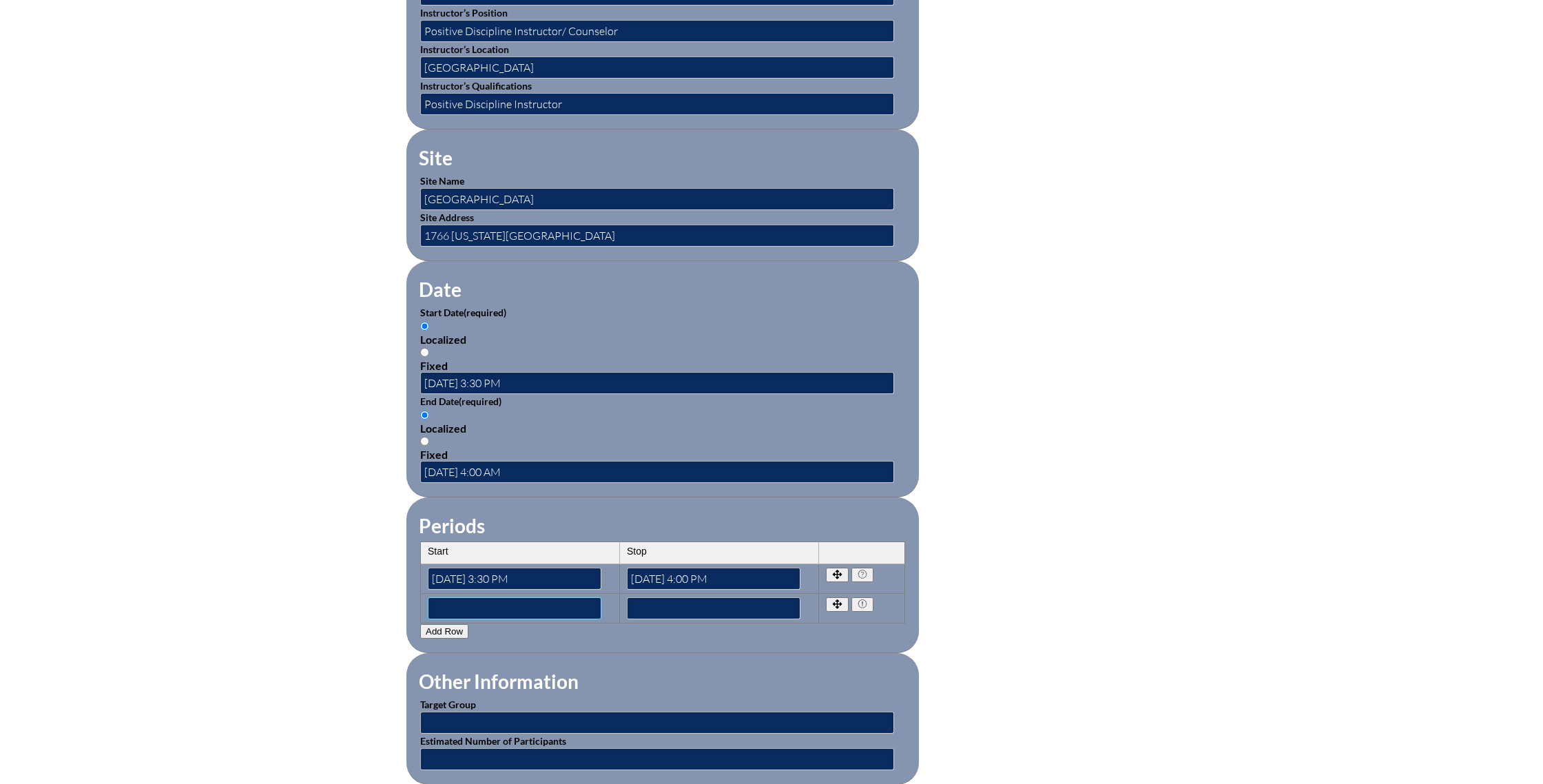
click at [453, 604] on input"] "text" at bounding box center [515, 608] width 174 height 22
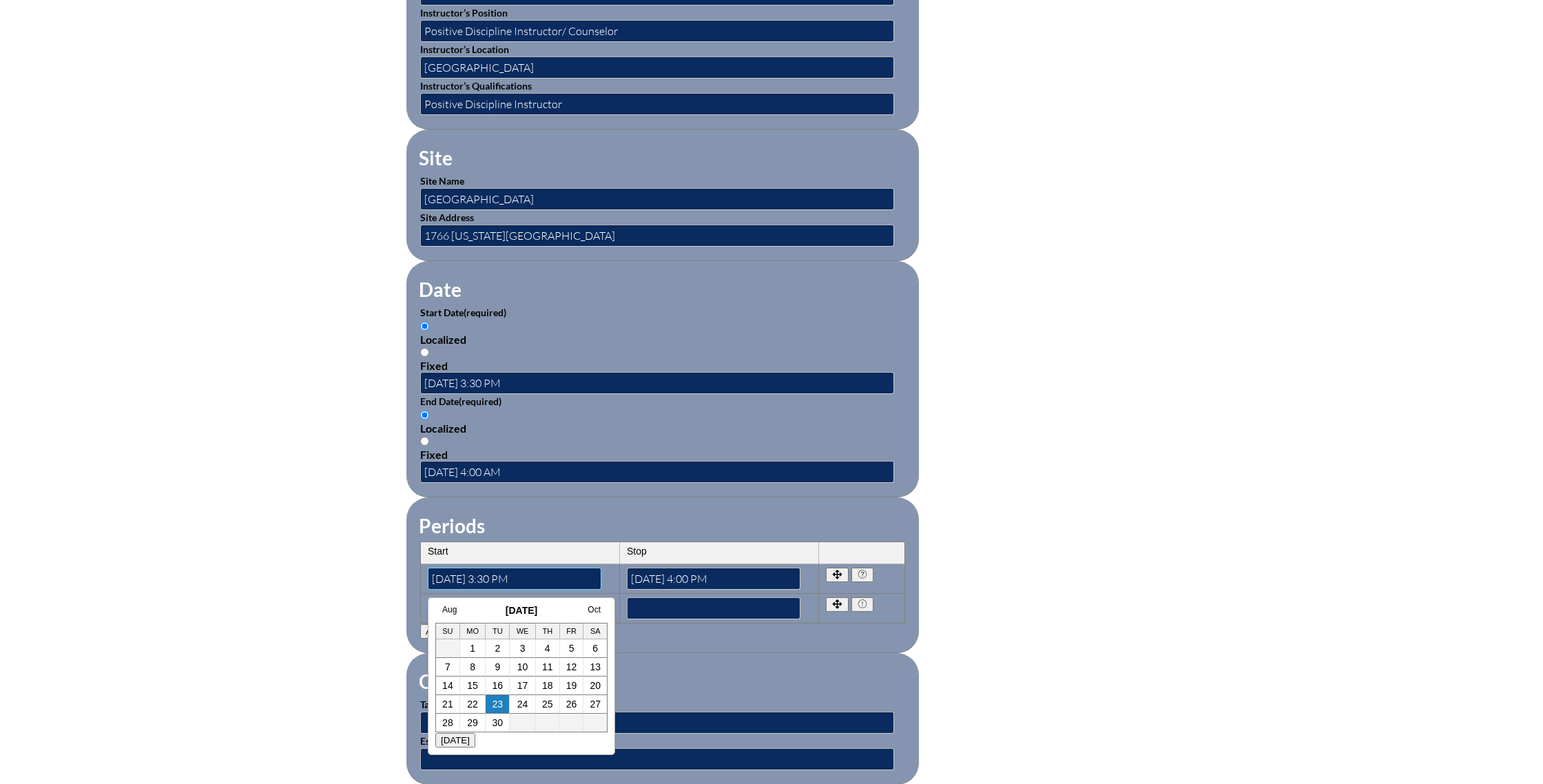
click at [408, 584] on fieldset "Periods Start Stop No rows created Add new row Start Stop Start 2025-09-23 3:30…" at bounding box center [662, 575] width 512 height 156
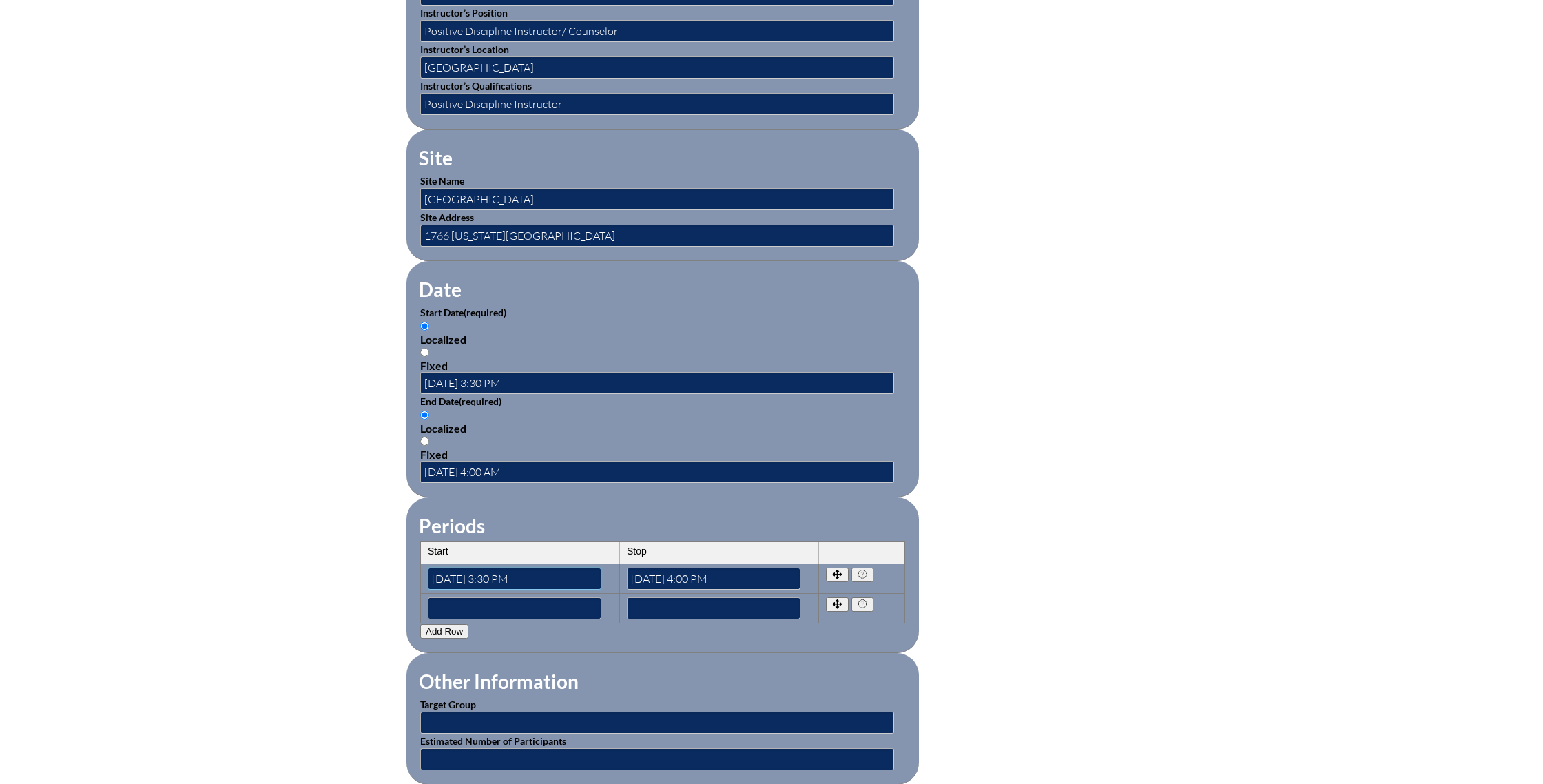
drag, startPoint x: 555, startPoint y: 576, endPoint x: 430, endPoint y: 576, distance: 125.0
click at [430, 576] on input"] "2025-09-23 3:30 PM" at bounding box center [515, 578] width 174 height 22
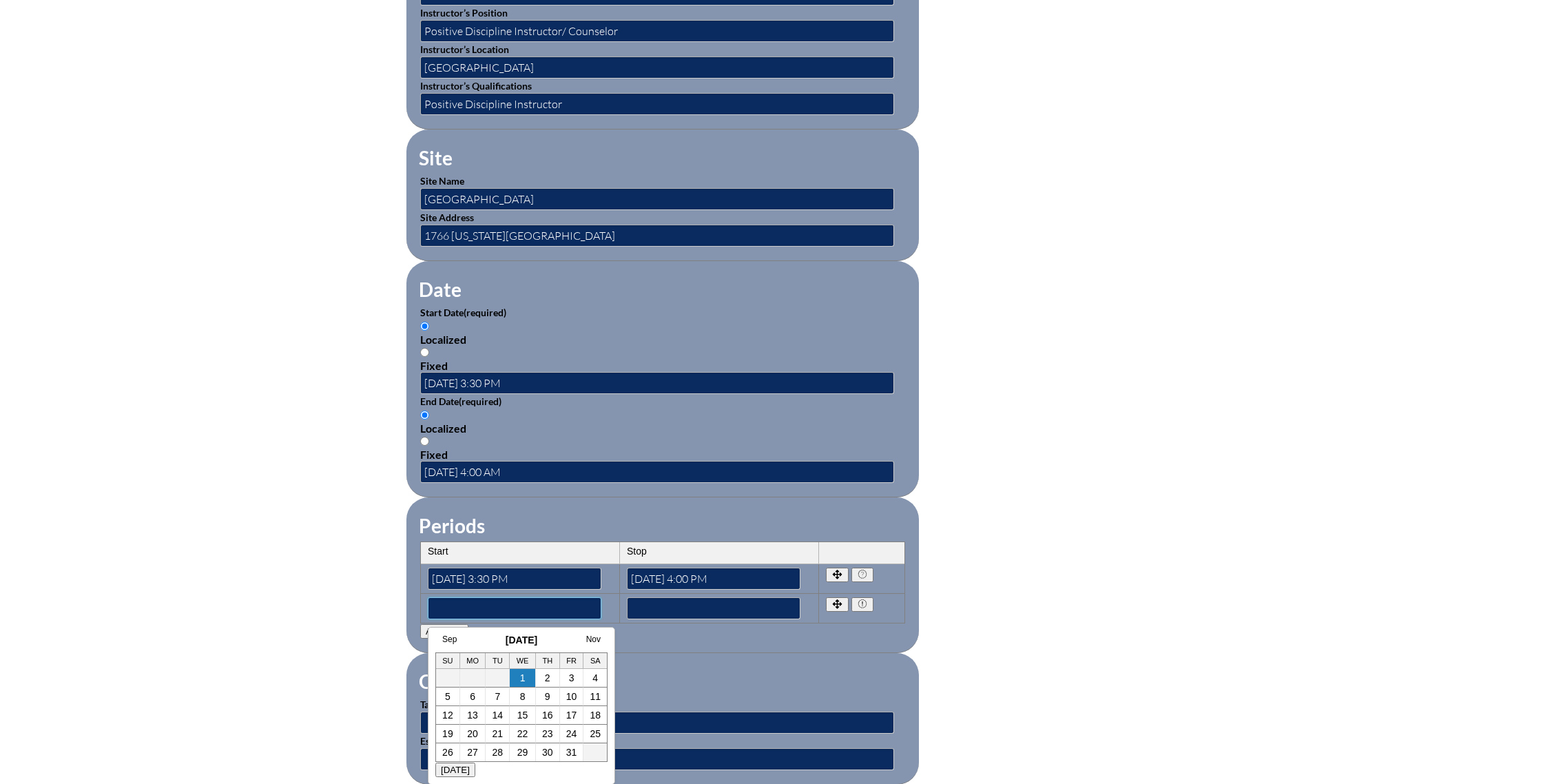
click at [453, 608] on input"] "text" at bounding box center [515, 608] width 174 height 22
paste input"] "2025-09-23 3:30 PM"
type input"] "2025-09-23 3:30 PM"
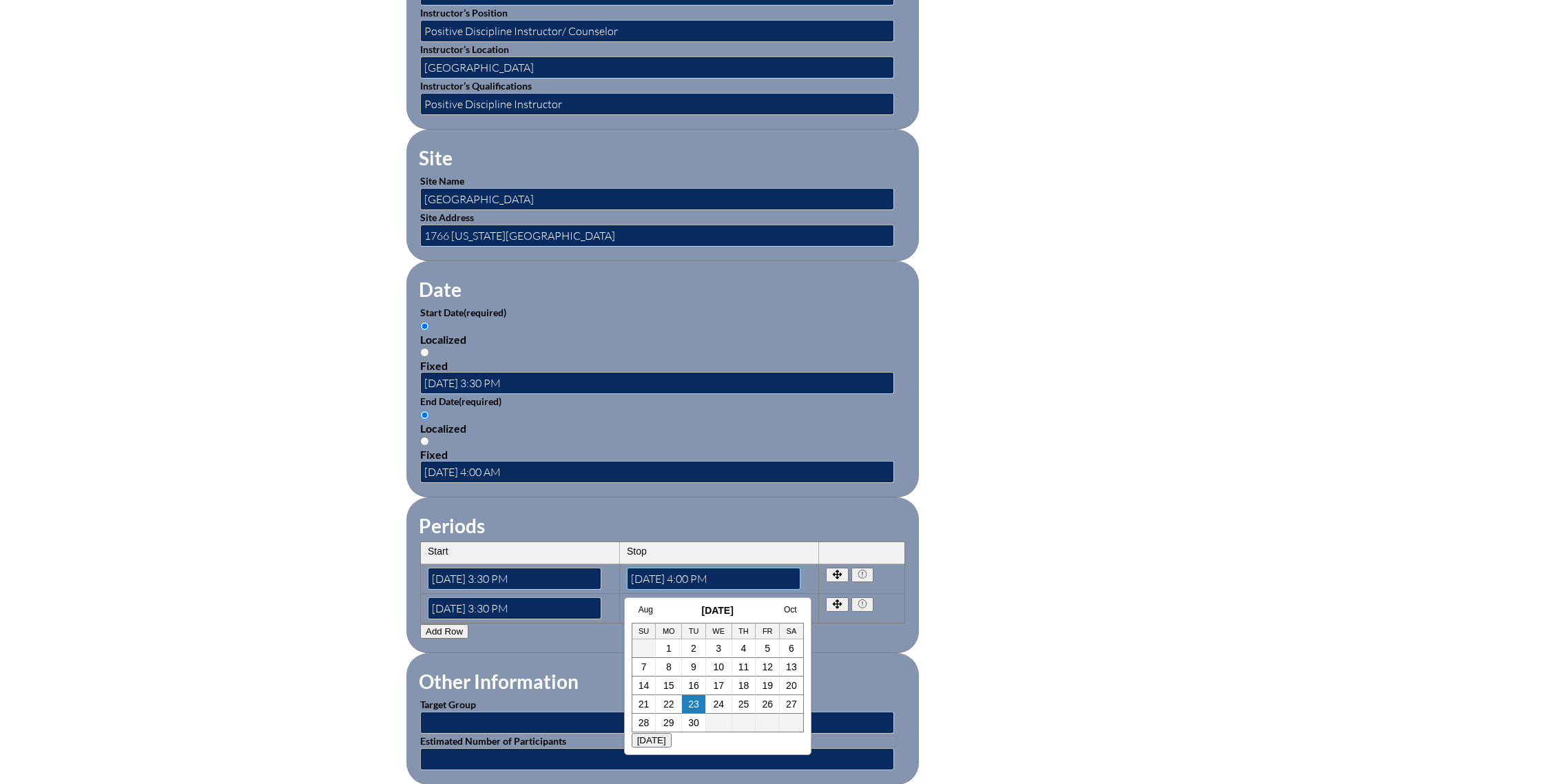
drag, startPoint x: 745, startPoint y: 580, endPoint x: 590, endPoint y: 578, distance: 155.0
click at [590, 578] on tr "Start 2025-09-23 3:30 PM Stop 2025-09-23 4:00 PM" at bounding box center [662, 579] width 484 height 29
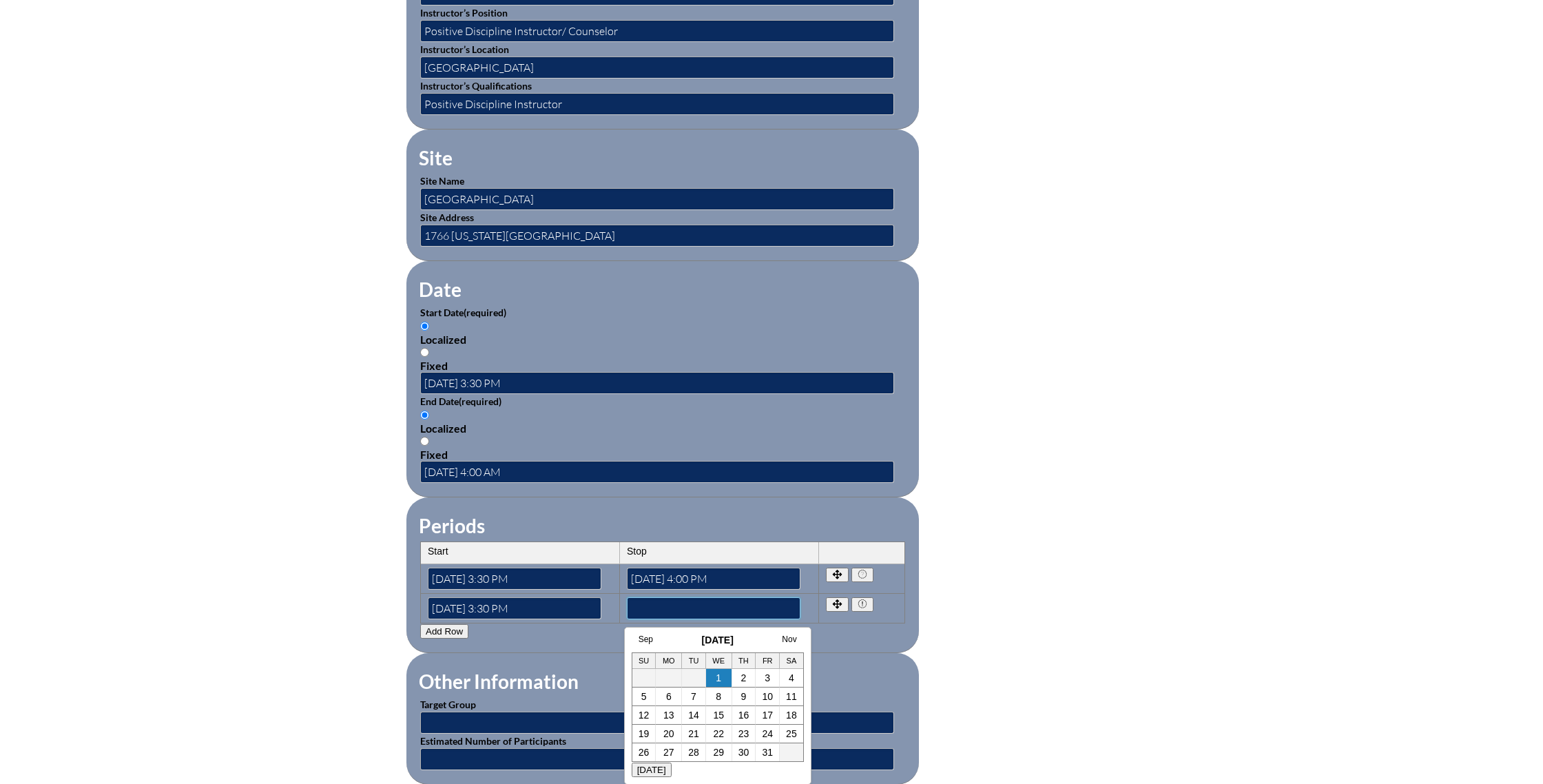
paste input"] "2025-09-23 4:00 PM"
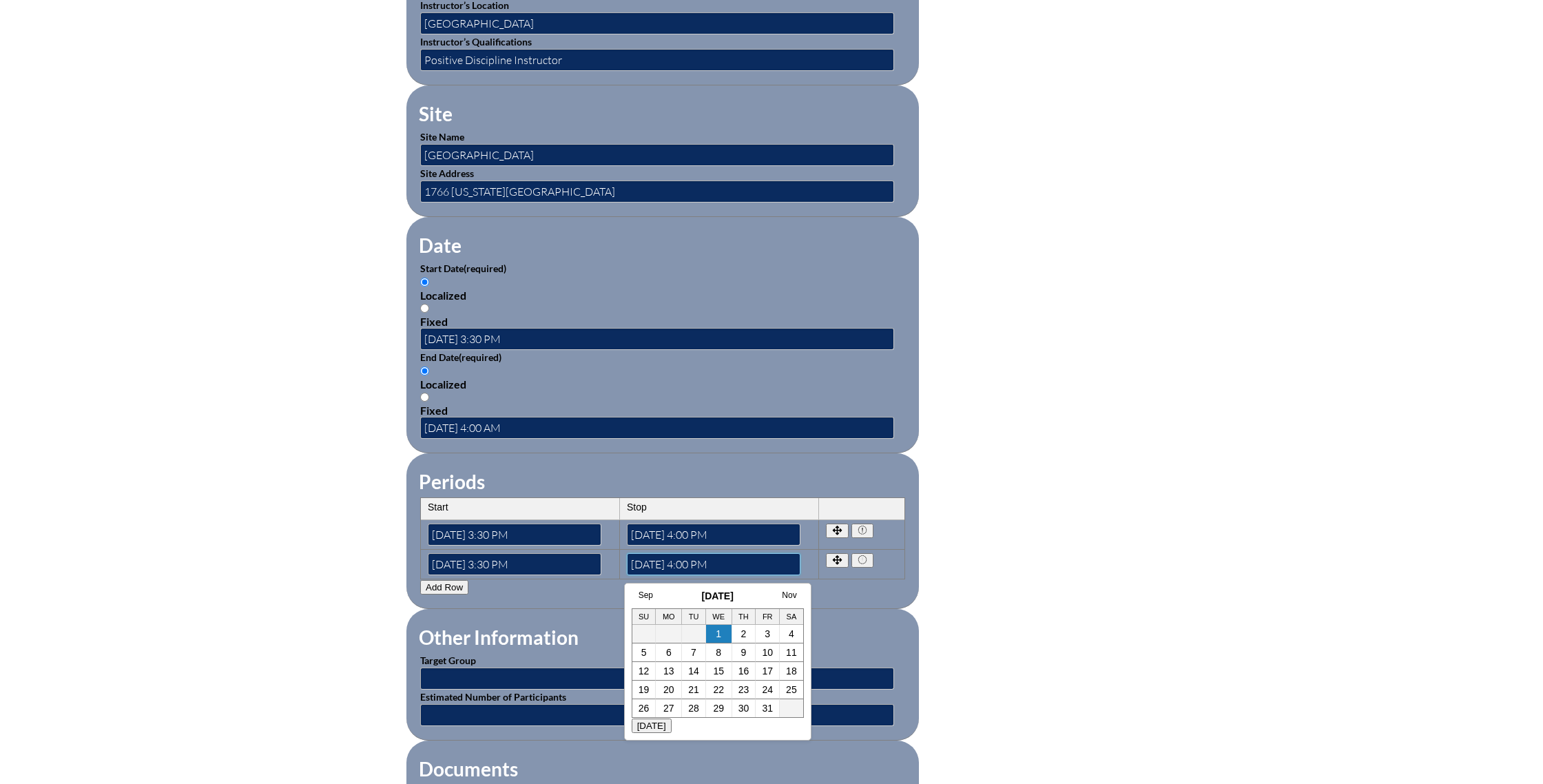
scroll to position [717, 0]
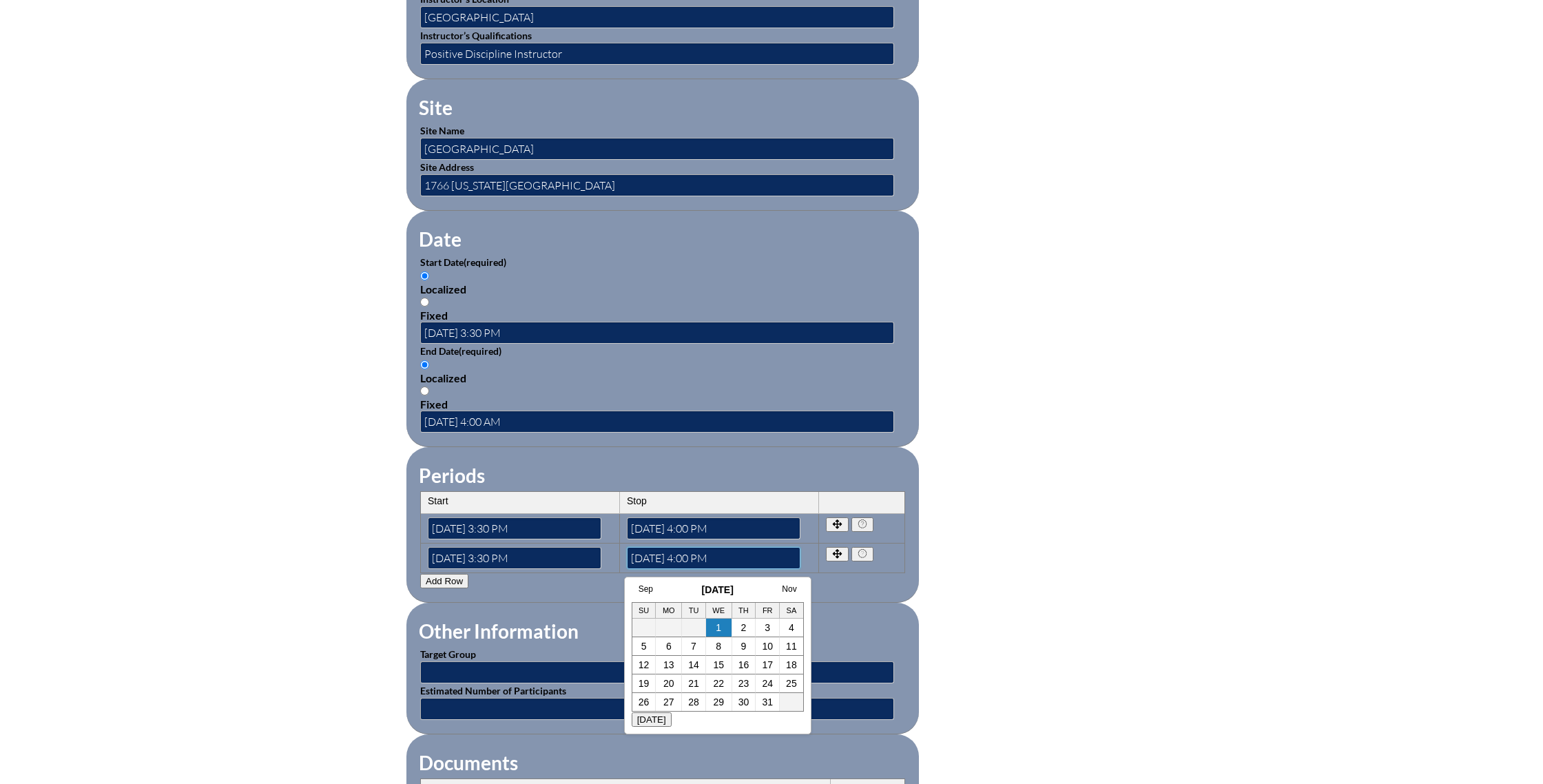
type input"] "2025-09-23 4:00 PM"
click at [456, 665] on input "text" at bounding box center [657, 672] width 474 height 22
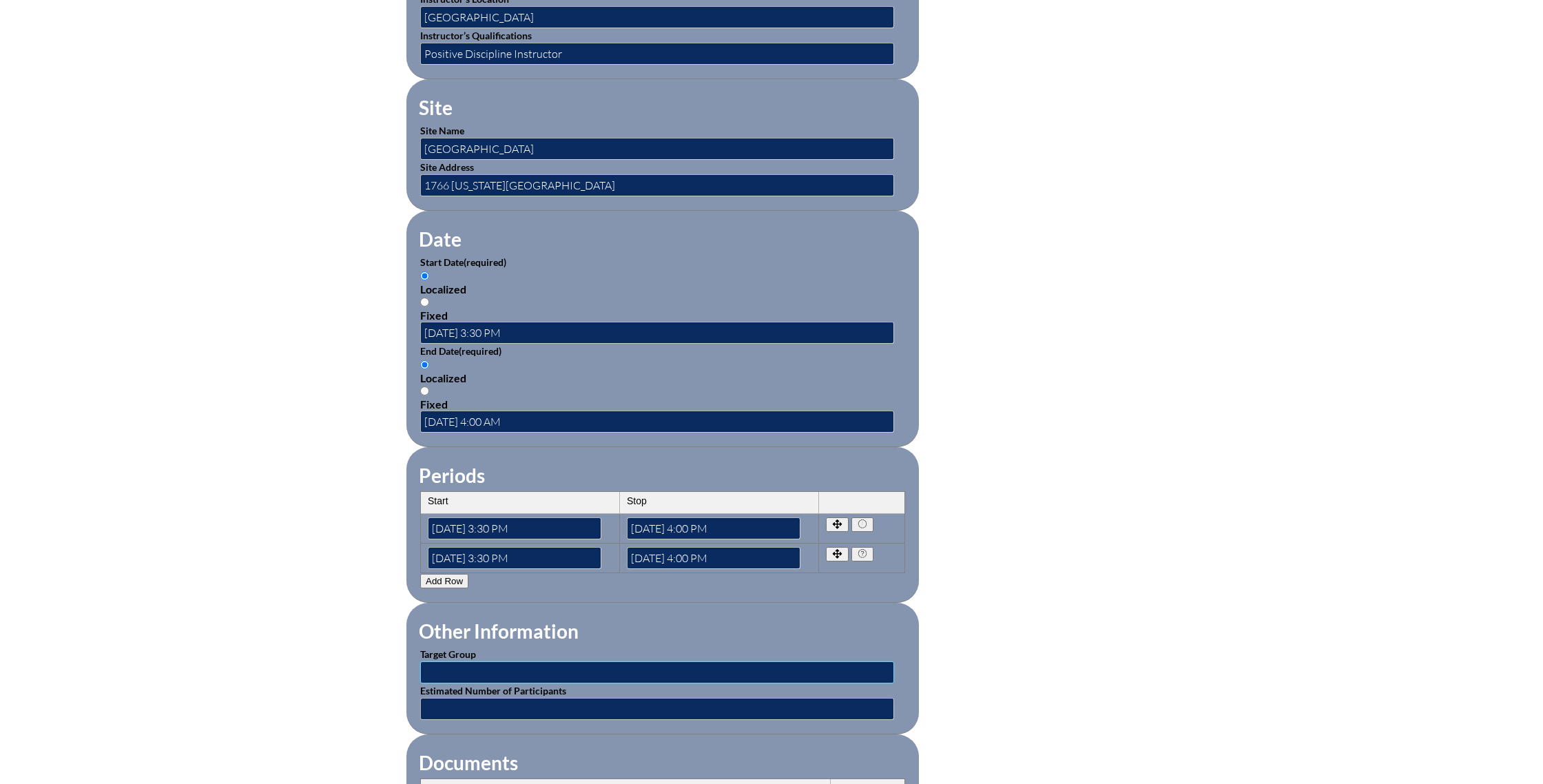
type input "Teachers"
click at [470, 705] on input "text" at bounding box center [657, 709] width 474 height 22
type input "15"
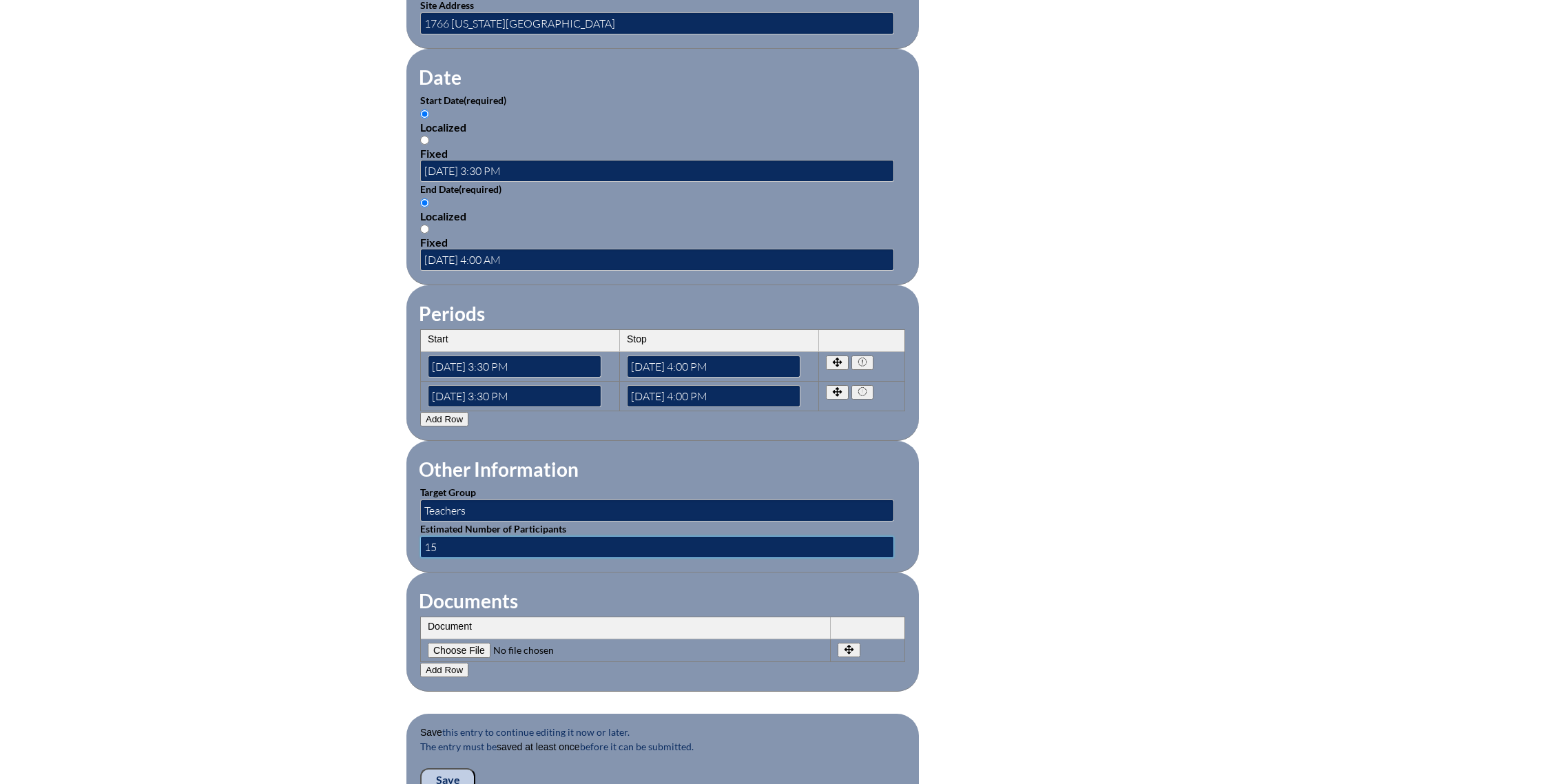
scroll to position [1016, 0]
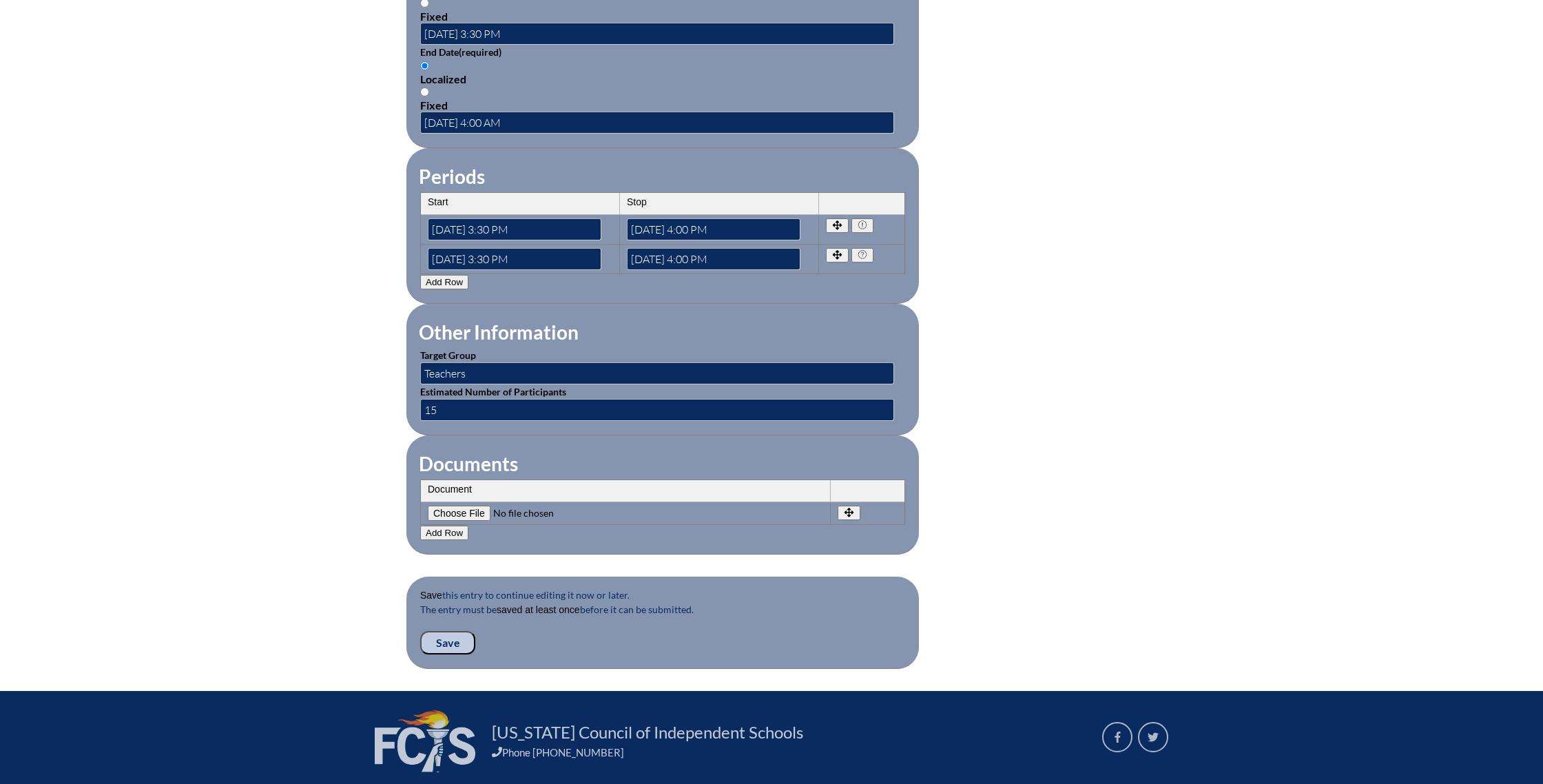
click at [448, 643] on input "Save" at bounding box center [448, 642] width 55 height 24
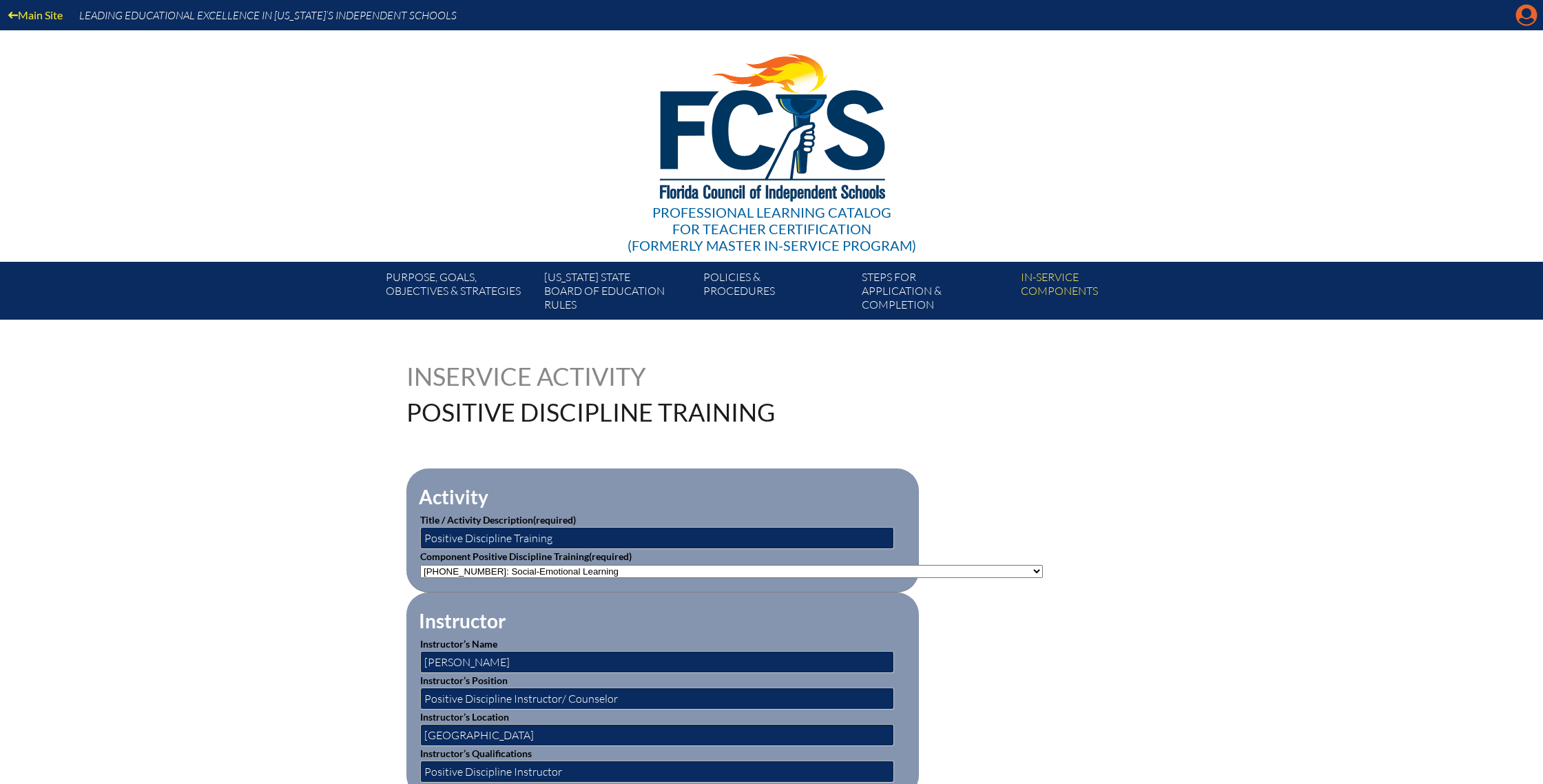
click at [1516, 23] on icon "Manage account" at bounding box center [1526, 15] width 22 height 22
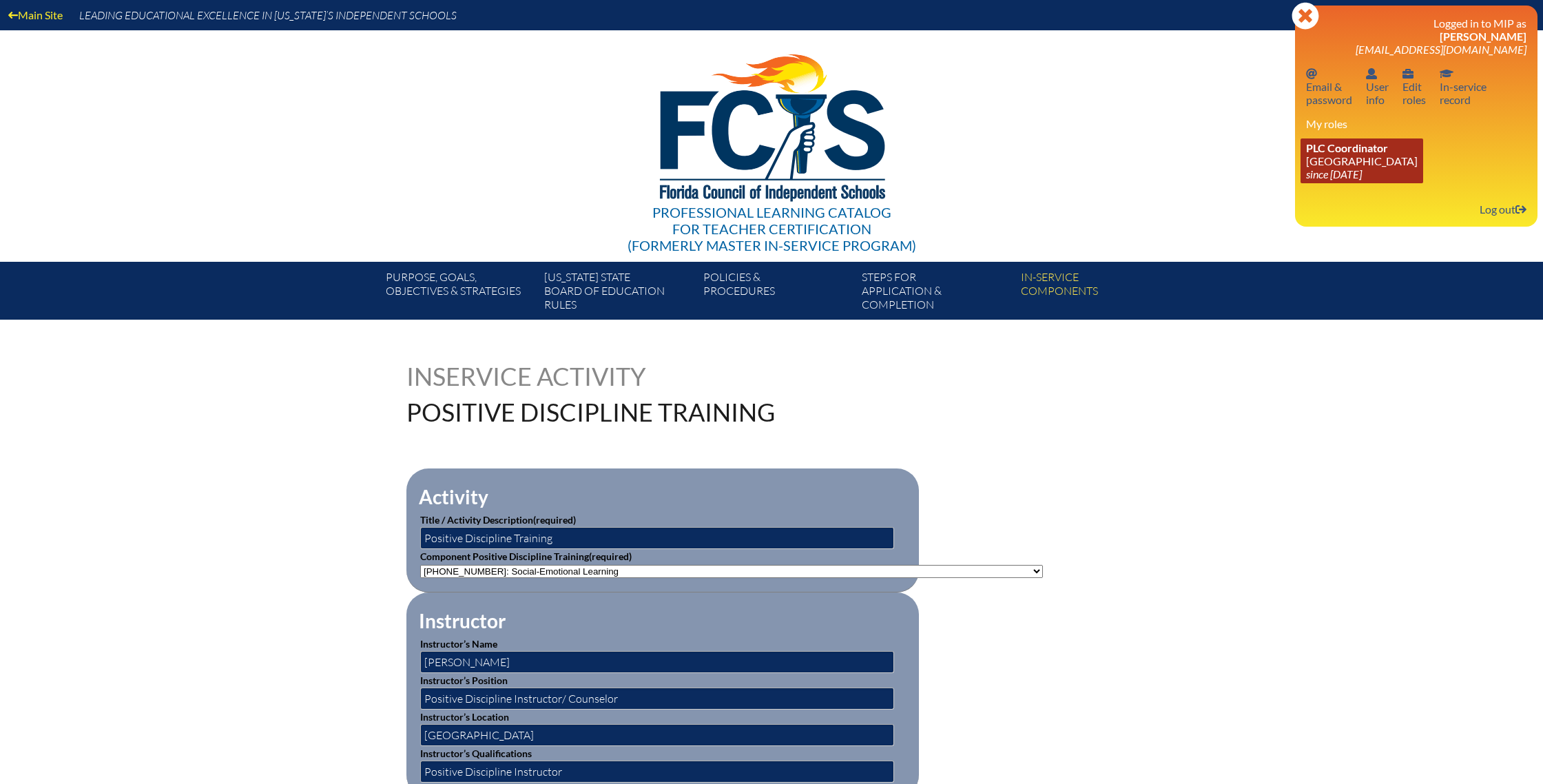
click at [1327, 169] on link "PLC Coordinator Park Maitland School since 2025 Jan 29" at bounding box center [1361, 161] width 123 height 45
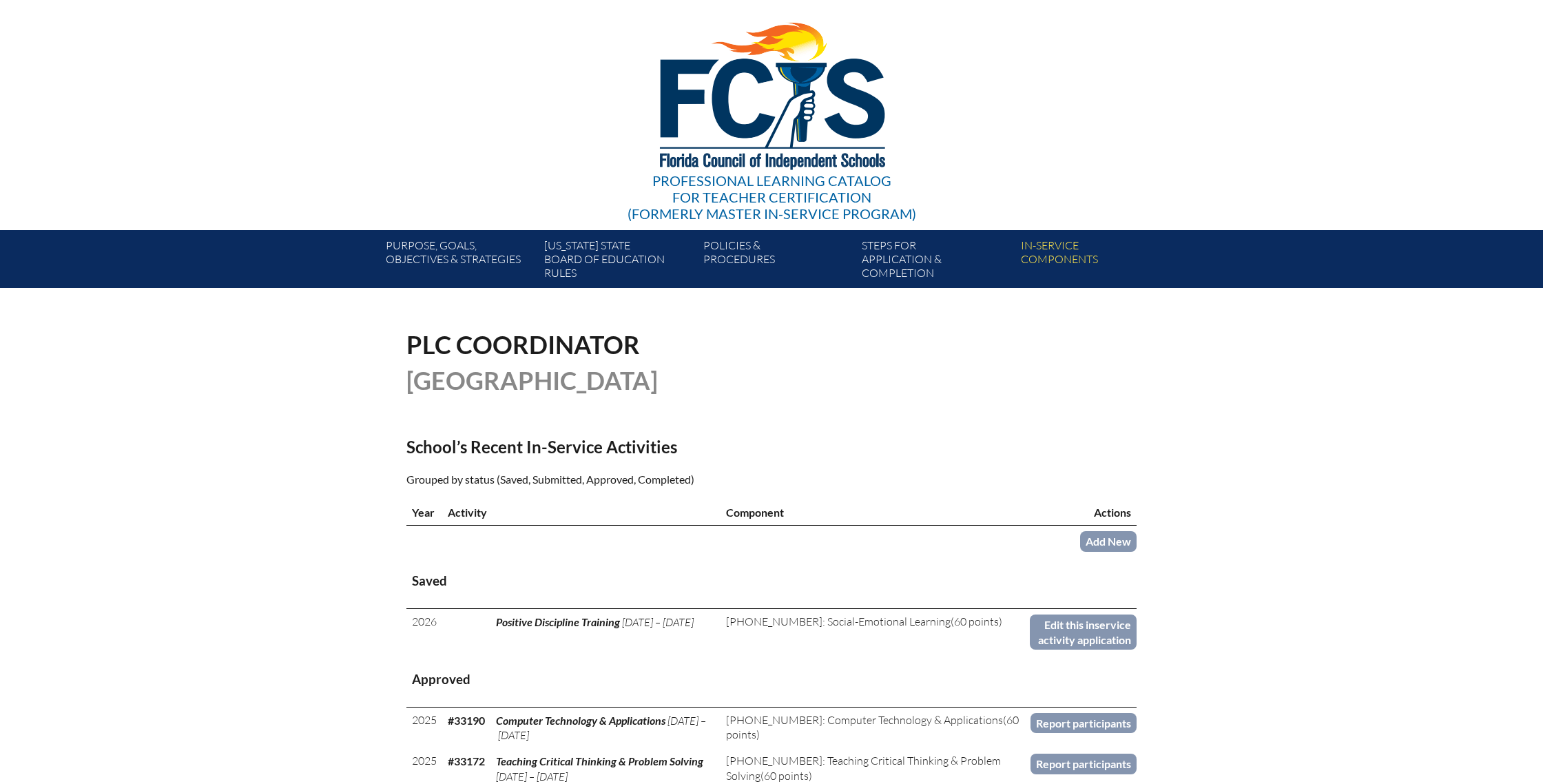
scroll to position [111, 0]
